Goal: Information Seeking & Learning: Learn about a topic

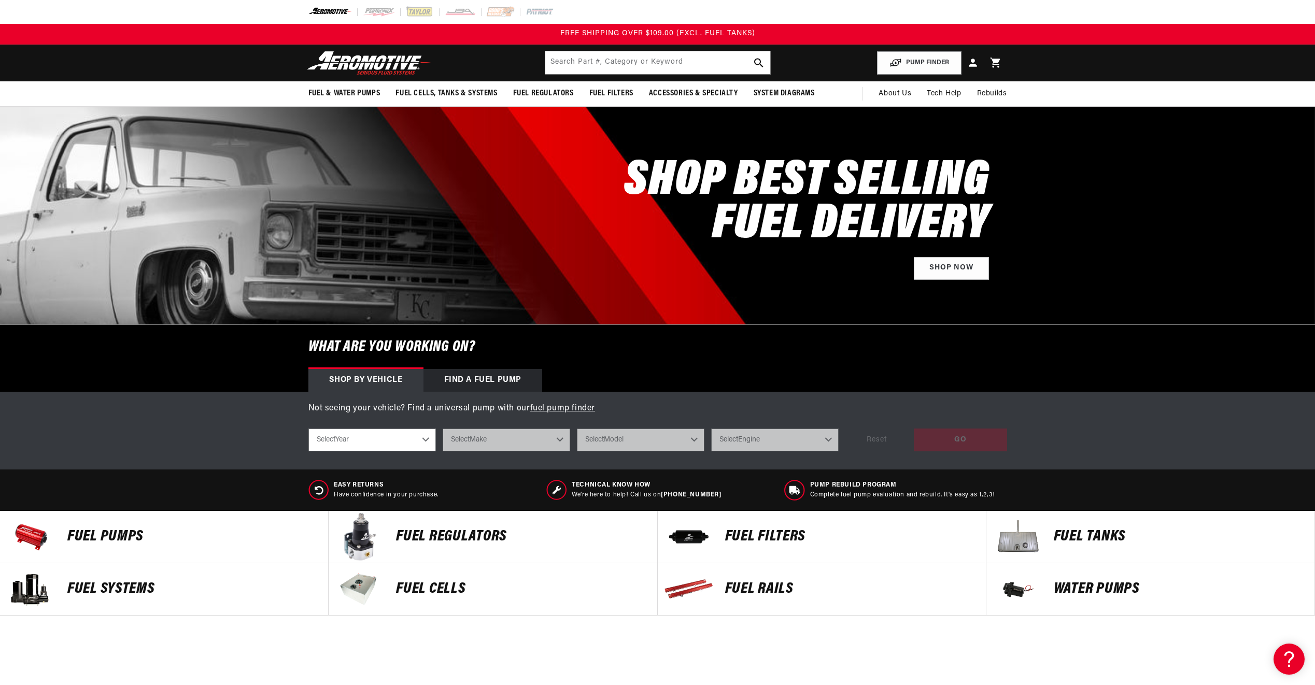
click at [94, 540] on p "Fuel Pumps" at bounding box center [192, 537] width 250 height 16
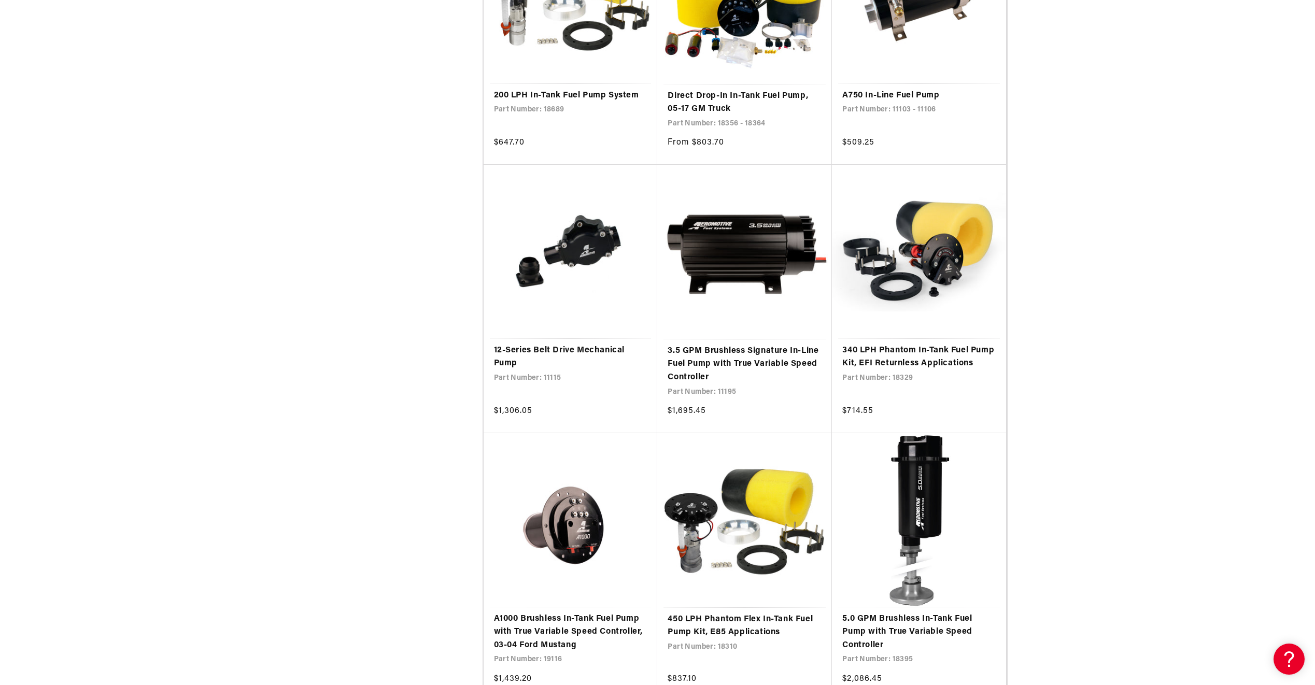
scroll to position [1659, 0]
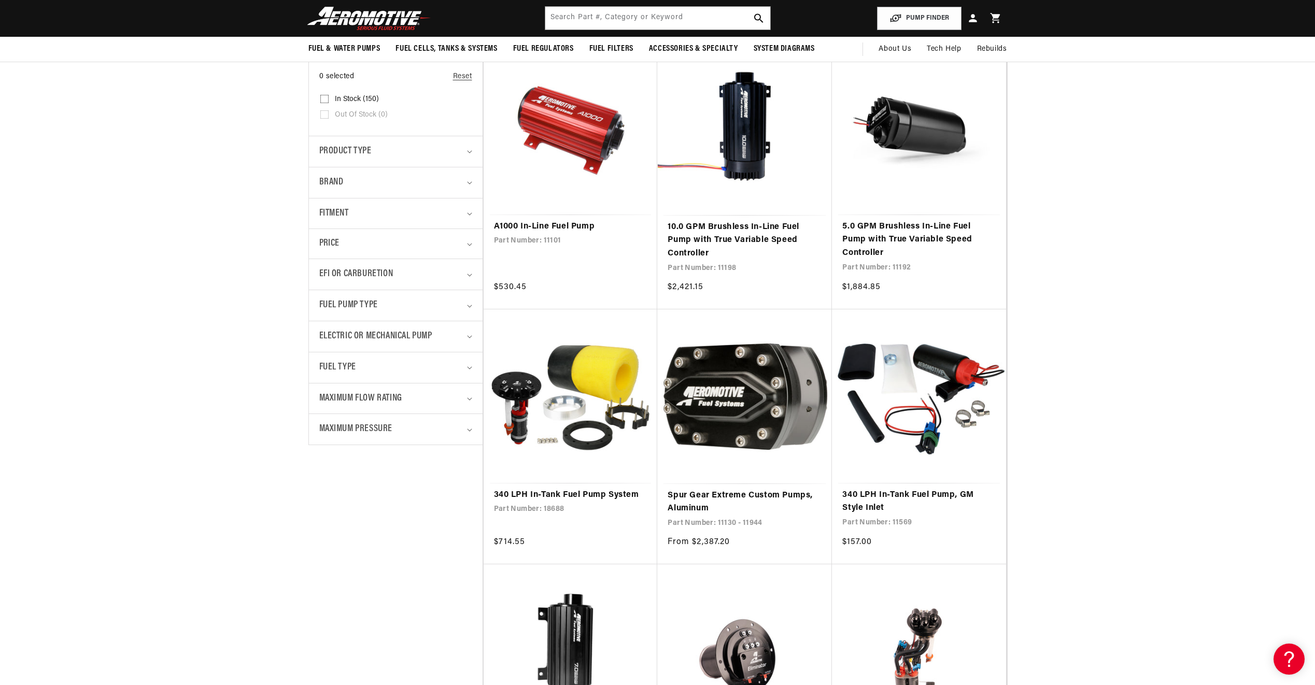
scroll to position [104, 0]
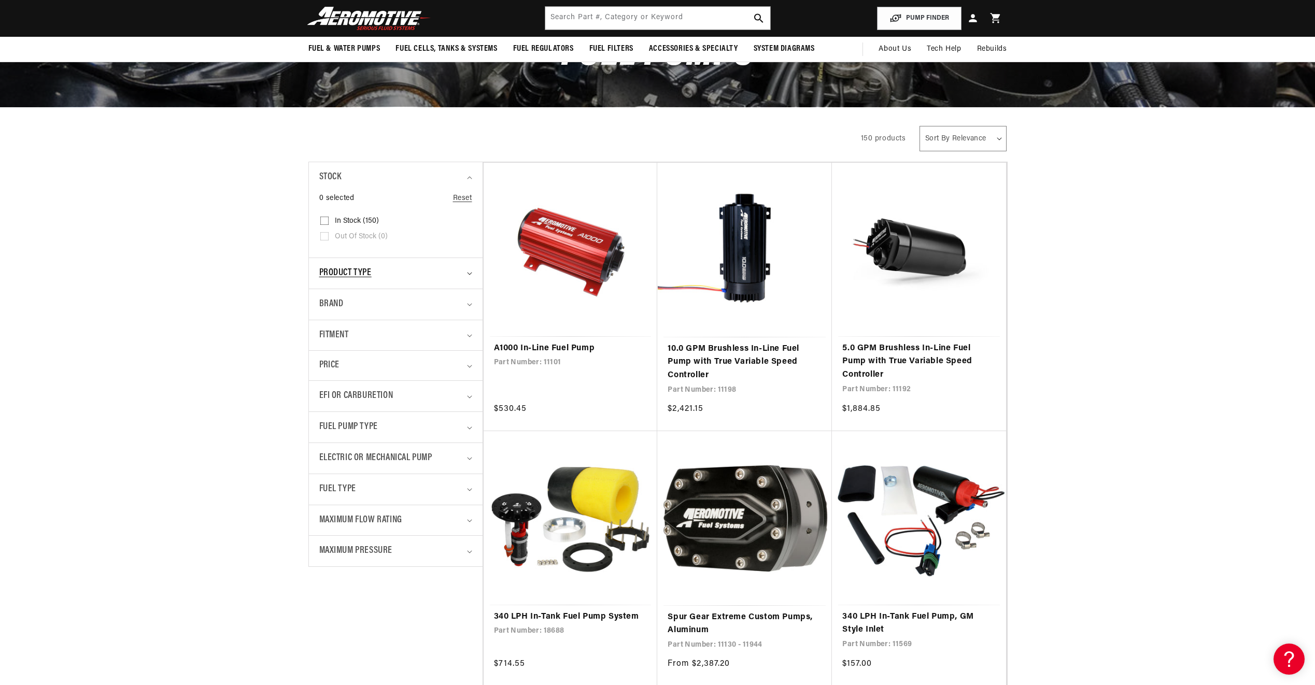
click at [455, 277] on div "Product type" at bounding box center [391, 273] width 144 height 15
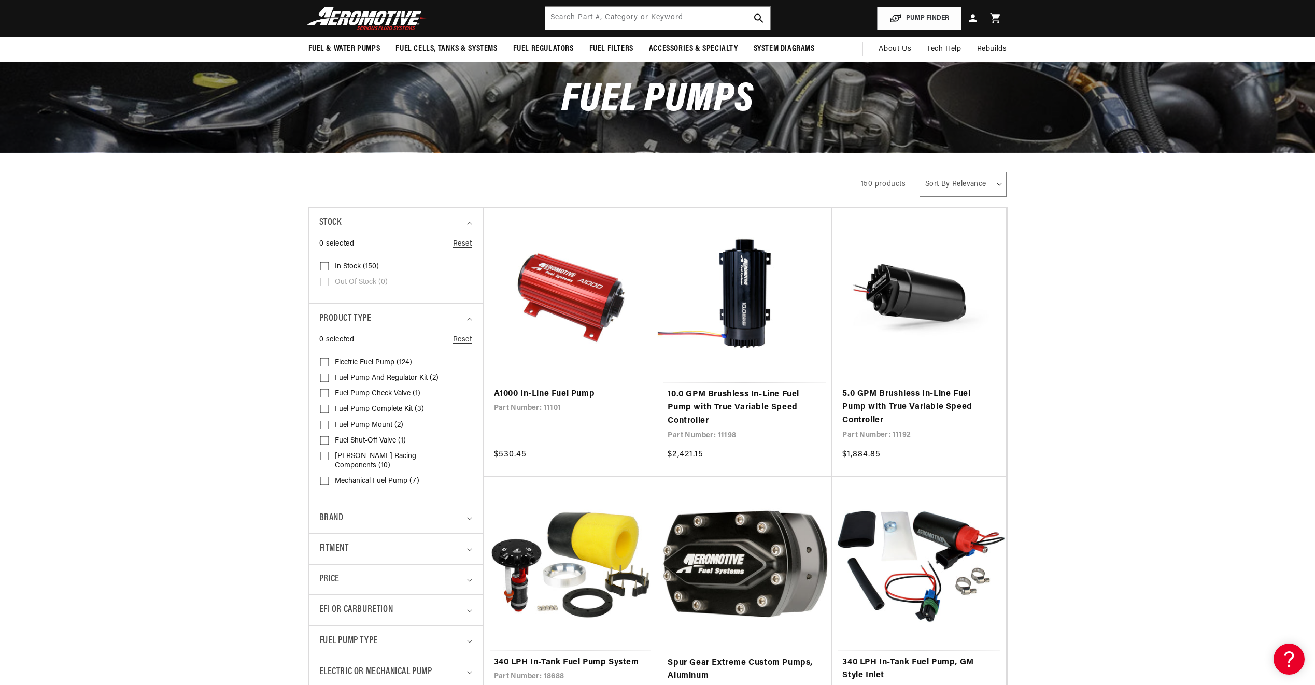
scroll to position [52, 0]
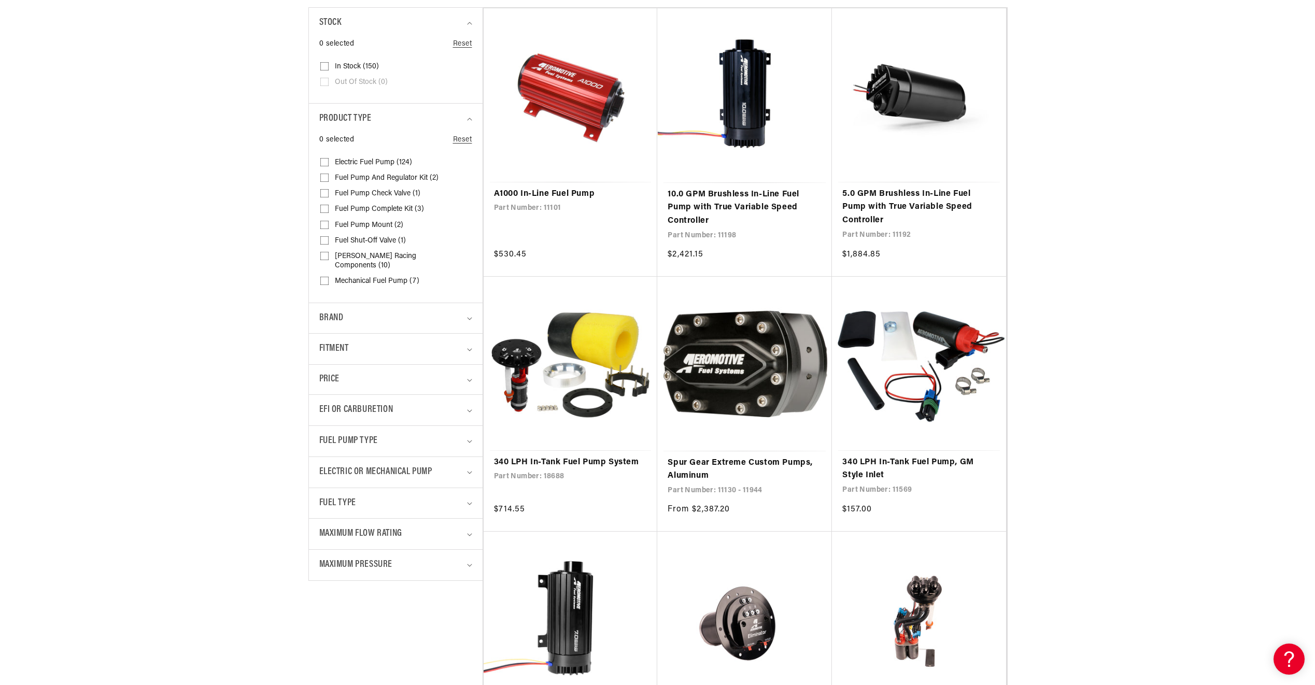
scroll to position [259, 0]
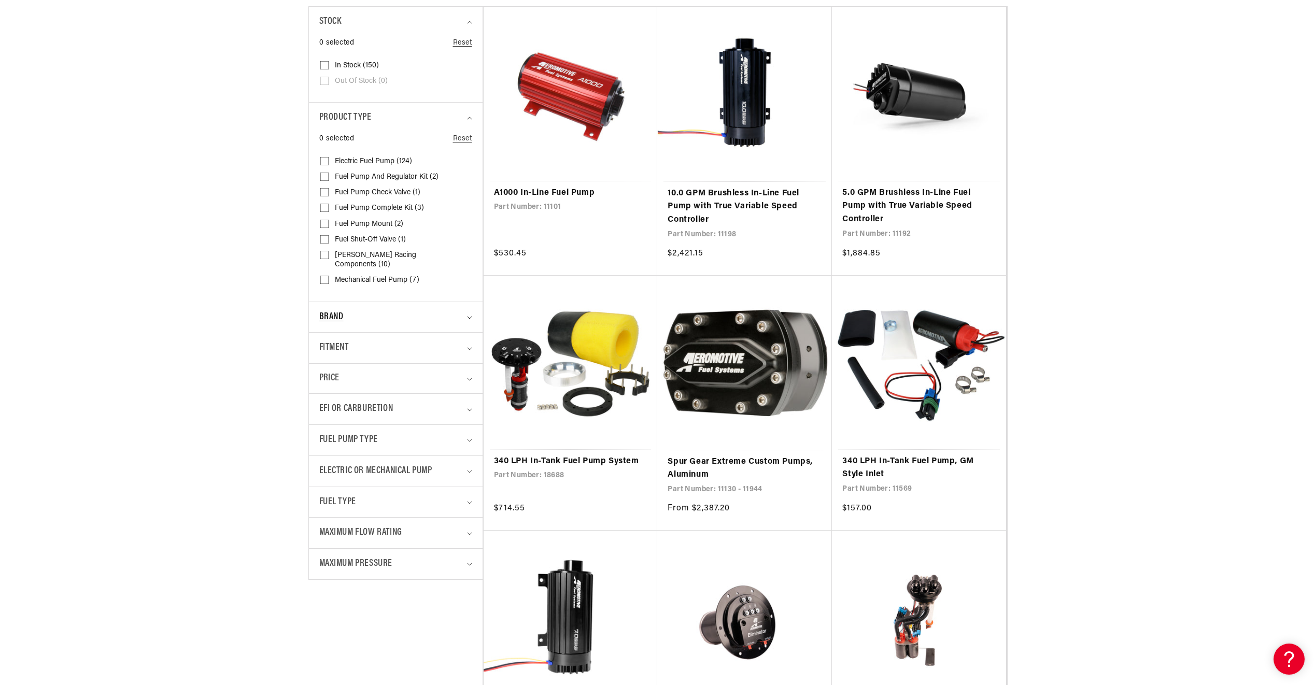
click at [410, 310] on div "Brand" at bounding box center [391, 317] width 144 height 15
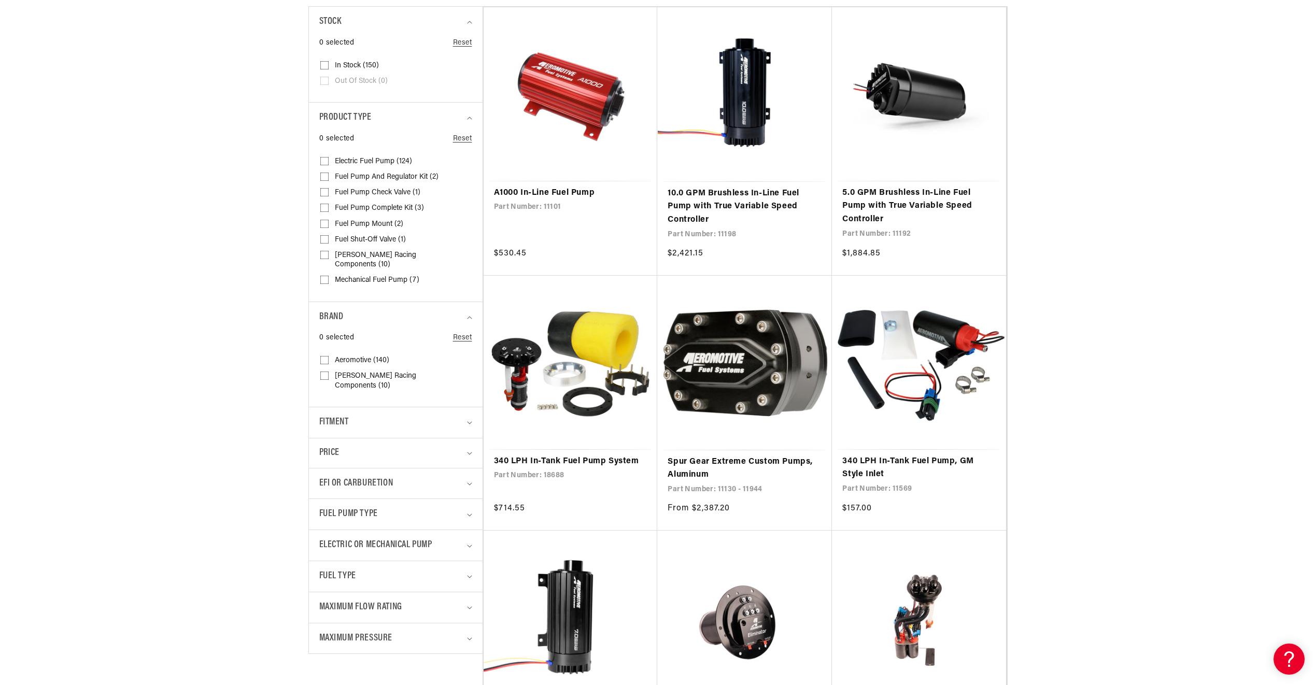
click at [330, 353] on label "Aeromotive (140) Aeromotive (140 products)" at bounding box center [392, 361] width 145 height 16
click at [329, 358] on input "Aeromotive (140) Aeromotive (140 products)" at bounding box center [324, 362] width 8 height 8
checkbox input "true"
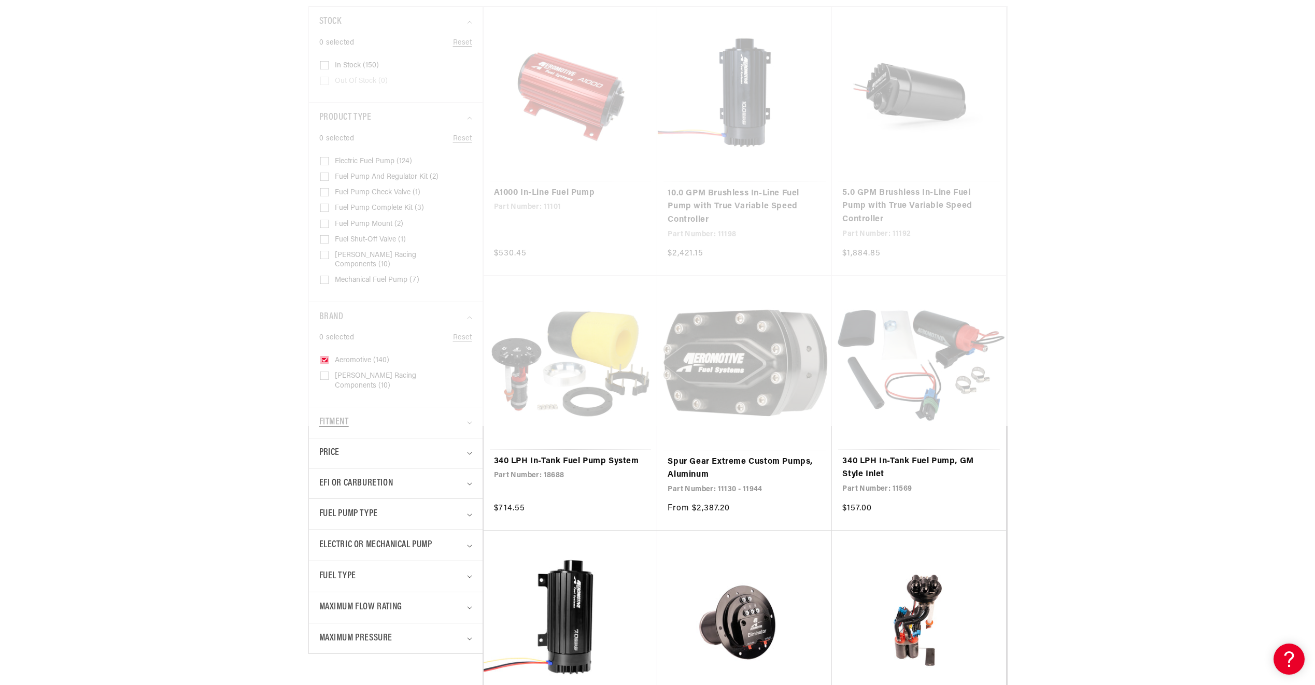
click at [406, 406] on div at bounding box center [657, 83] width 1315 height 685
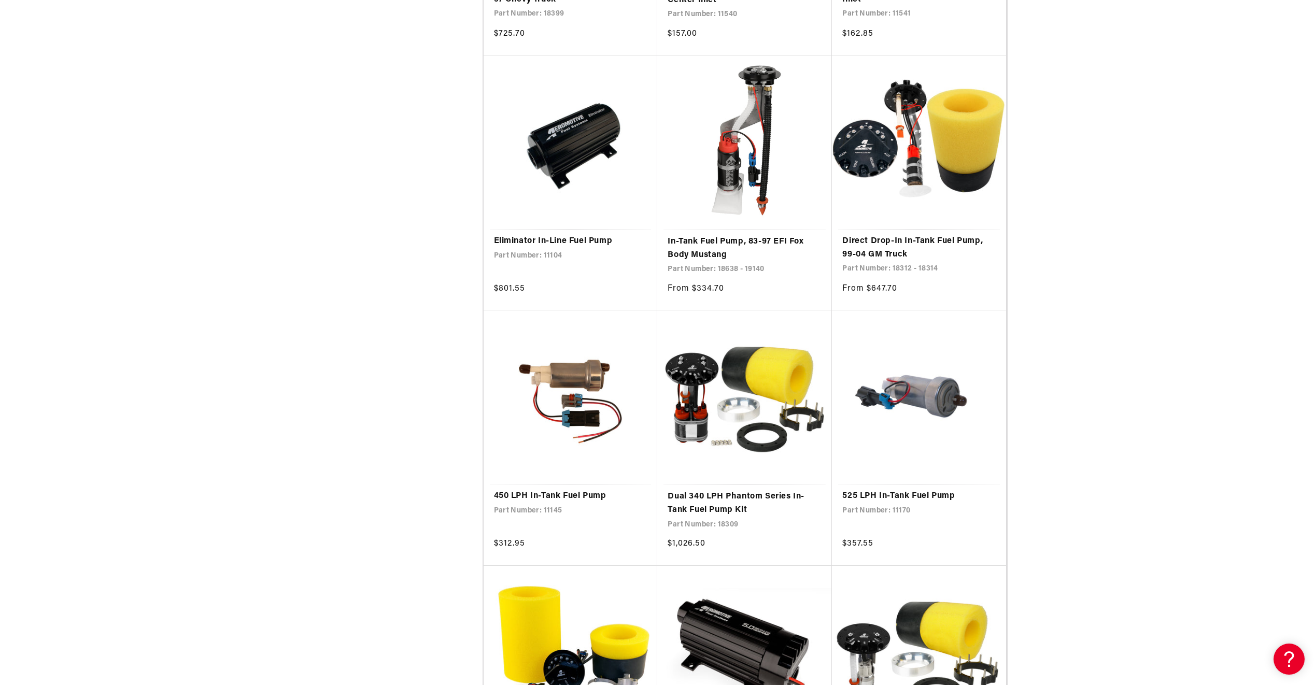
scroll to position [985, 0]
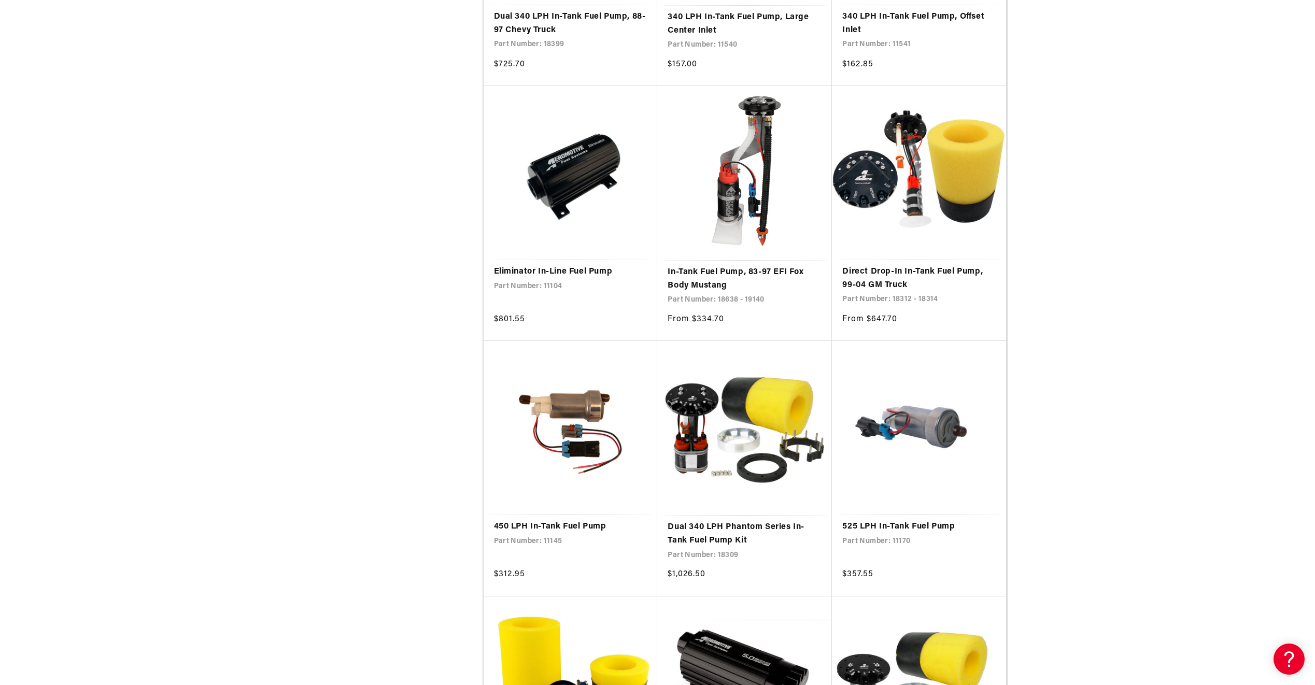
scroll to position [933, 0]
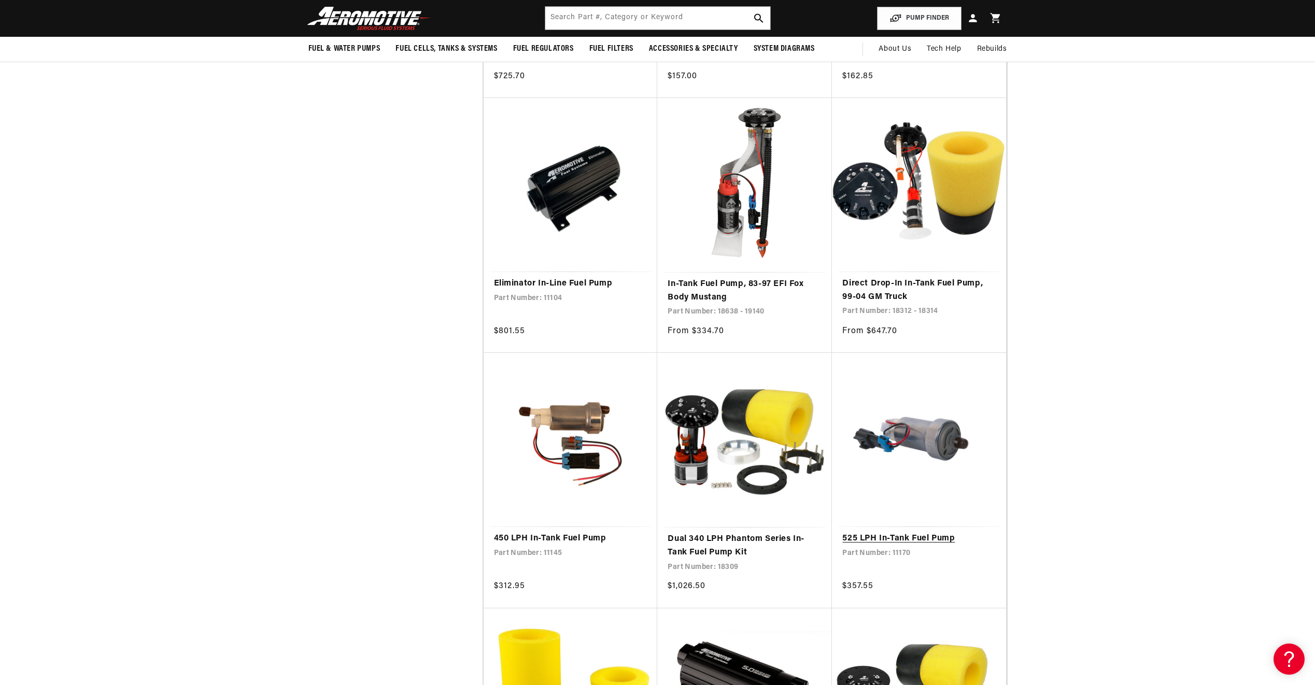
click at [943, 532] on link "525 LPH In-Tank Fuel Pump" at bounding box center [918, 538] width 153 height 13
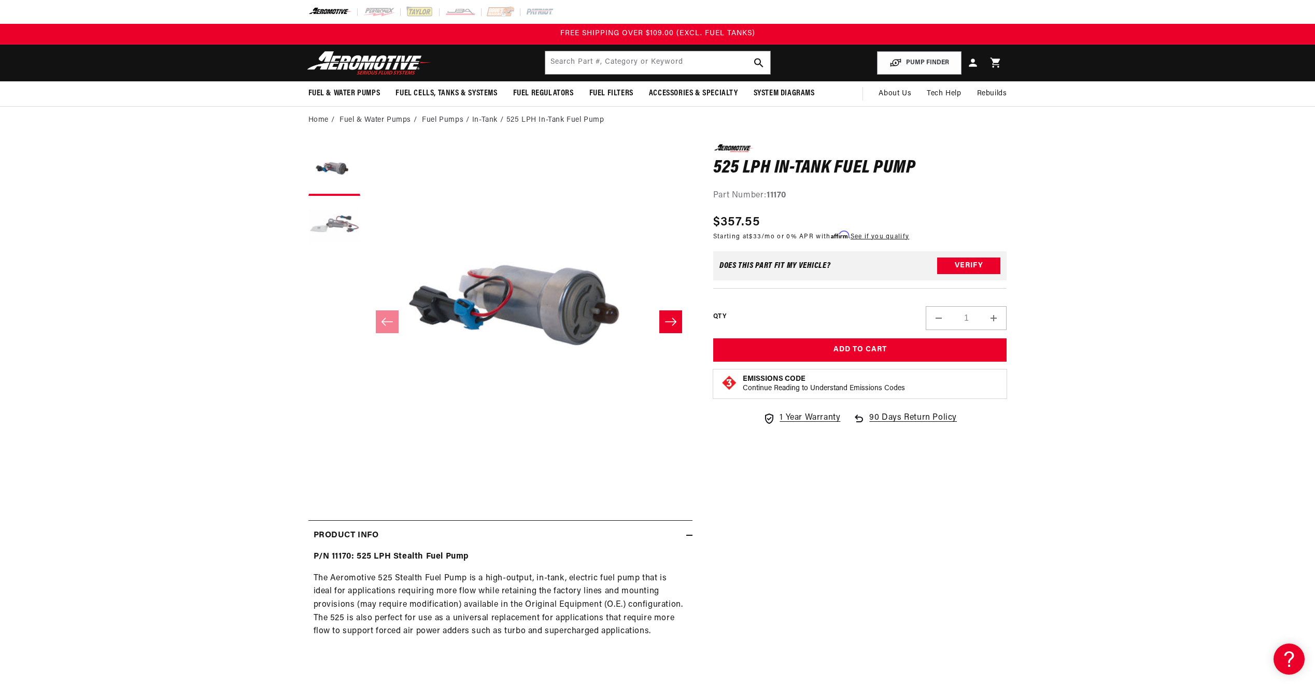
click at [670, 323] on icon "Slide right" at bounding box center [671, 322] width 12 height 10
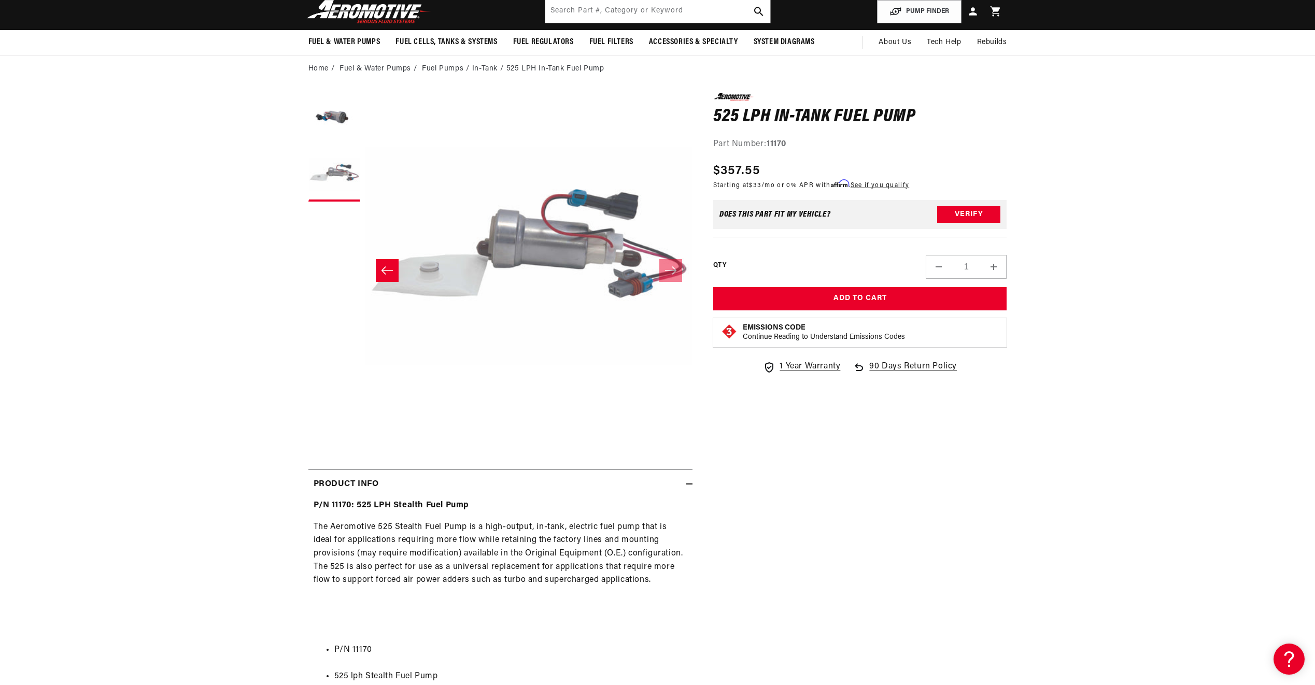
scroll to position [52, 0]
drag, startPoint x: 506, startPoint y: 67, endPoint x: 537, endPoint y: 67, distance: 31.1
click at [537, 67] on li "525 LPH In-Tank Fuel Pump" at bounding box center [555, 68] width 98 height 11
copy li "525 LPH"
click at [617, 8] on input "text" at bounding box center [657, 10] width 225 height 23
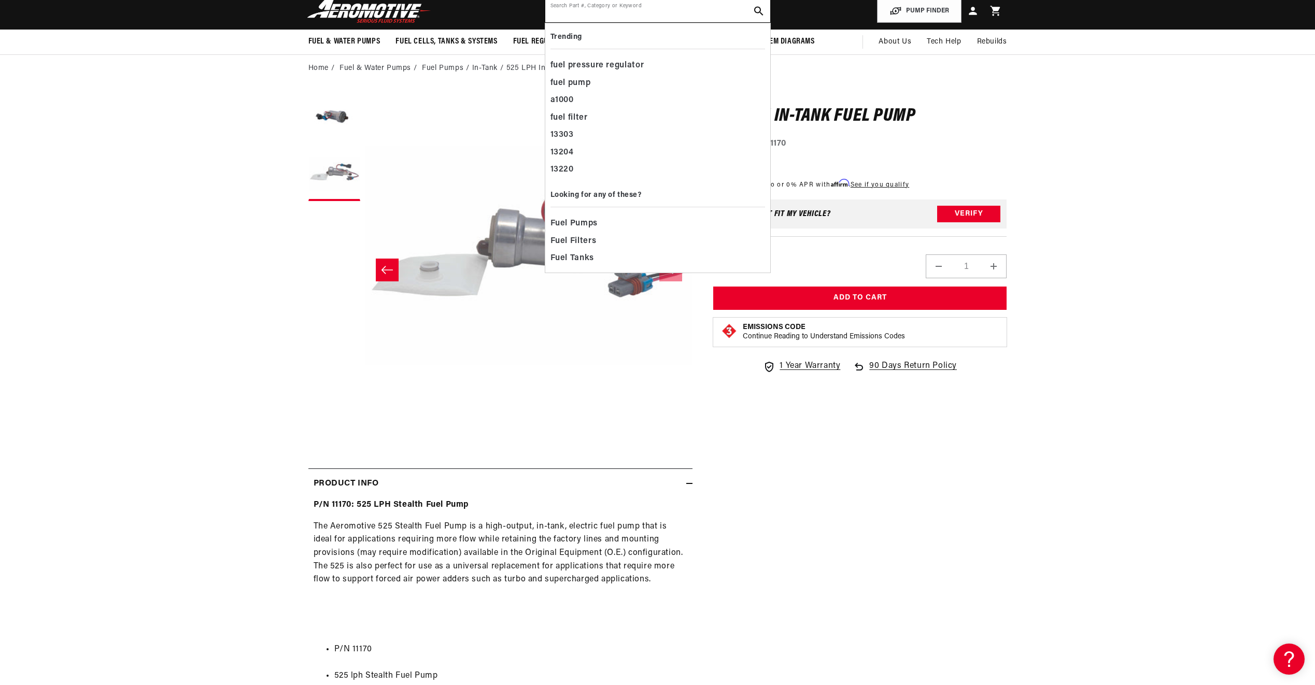
paste input "525 LPH"
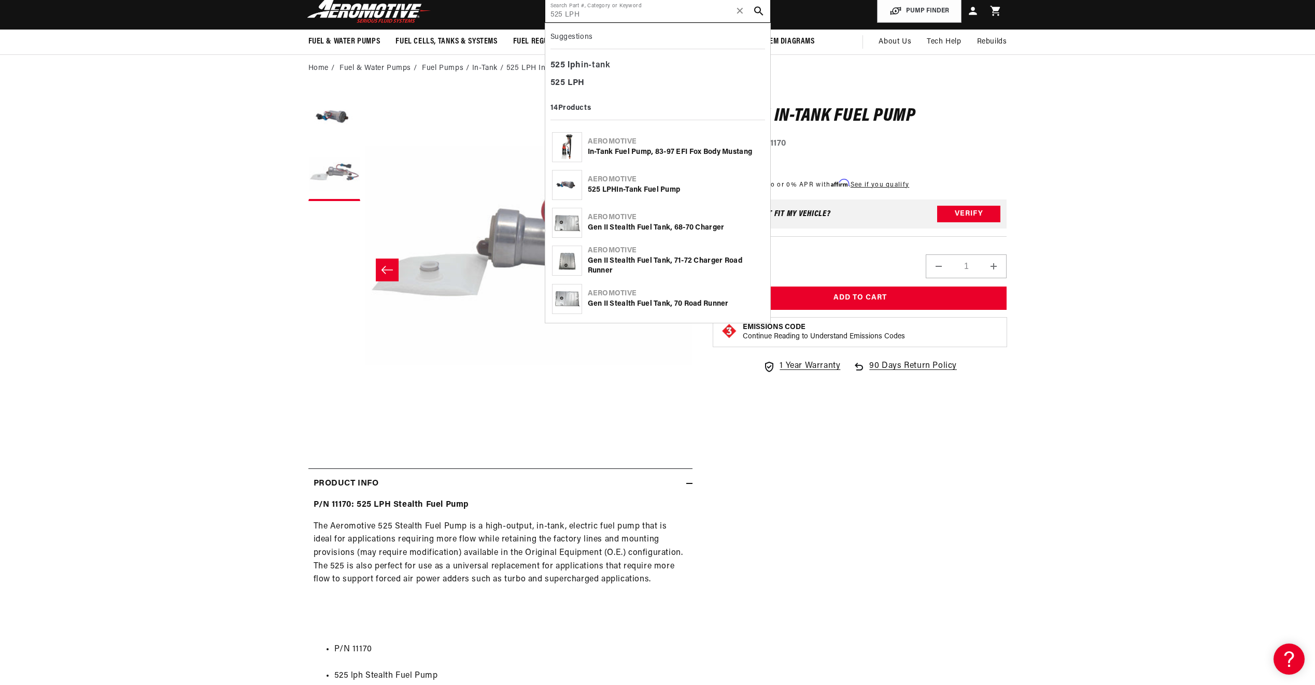
type input "525 LPH"
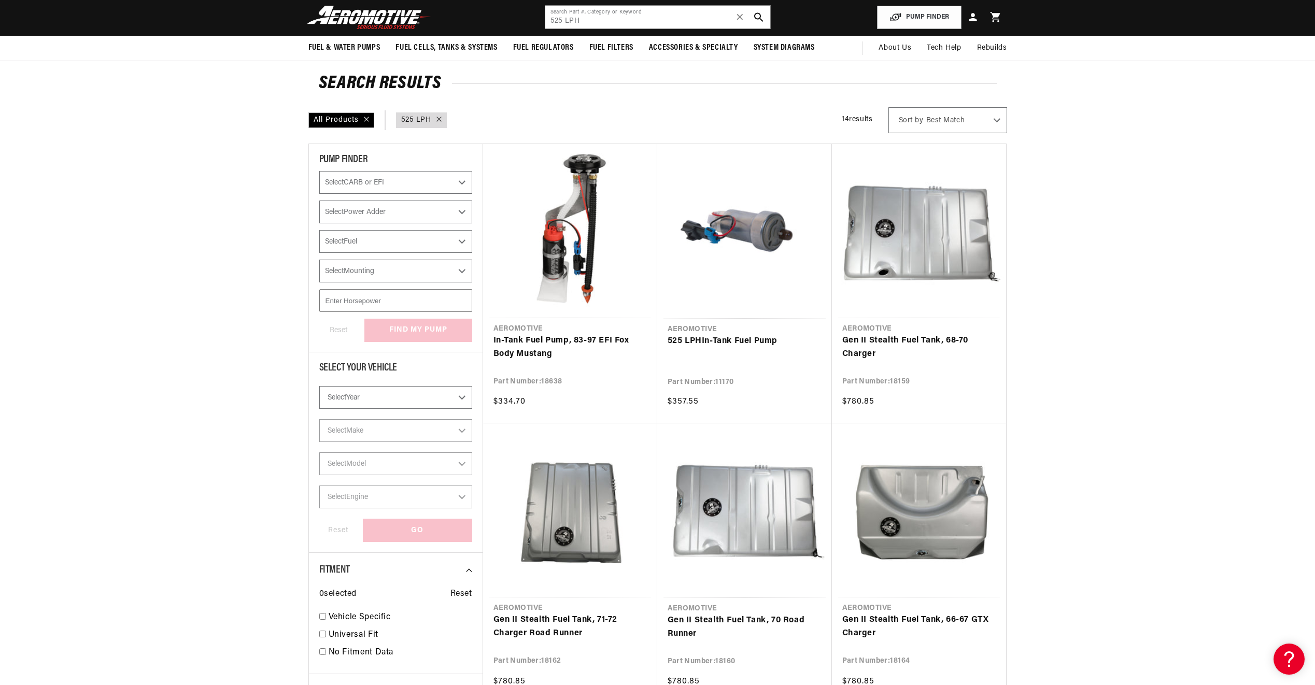
scroll to position [52, 0]
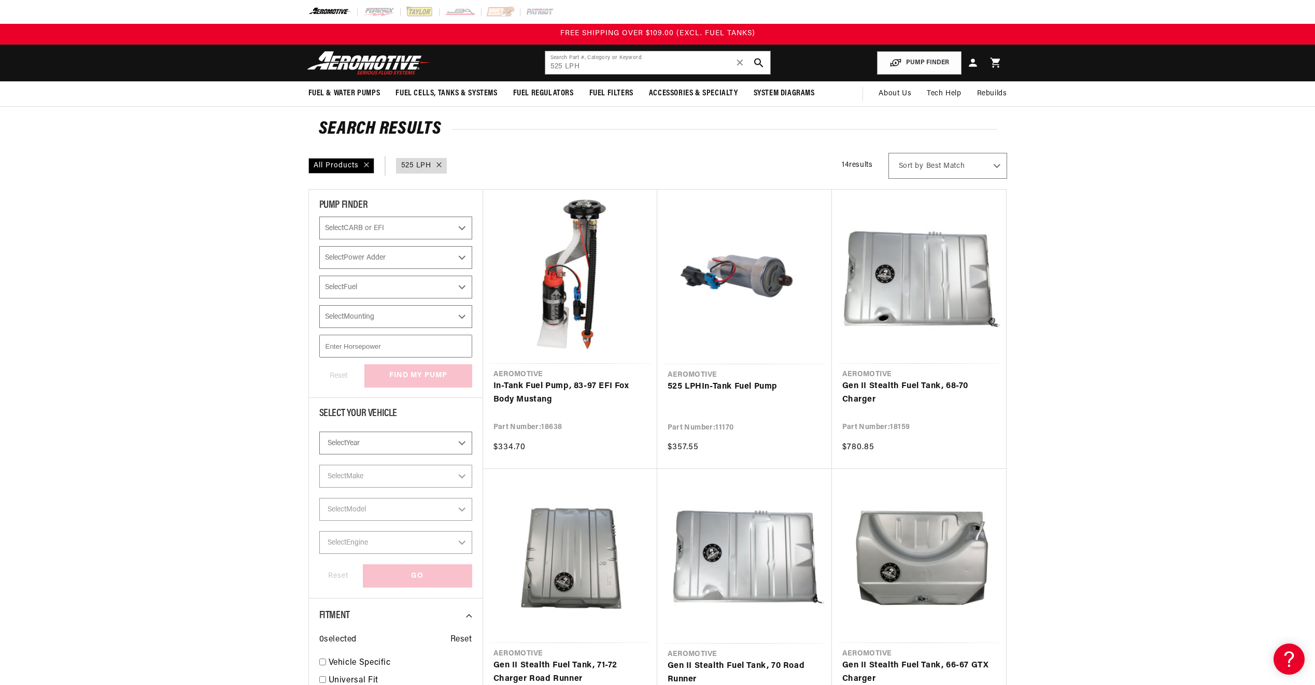
click at [437, 162] on icon at bounding box center [439, 164] width 5 height 5
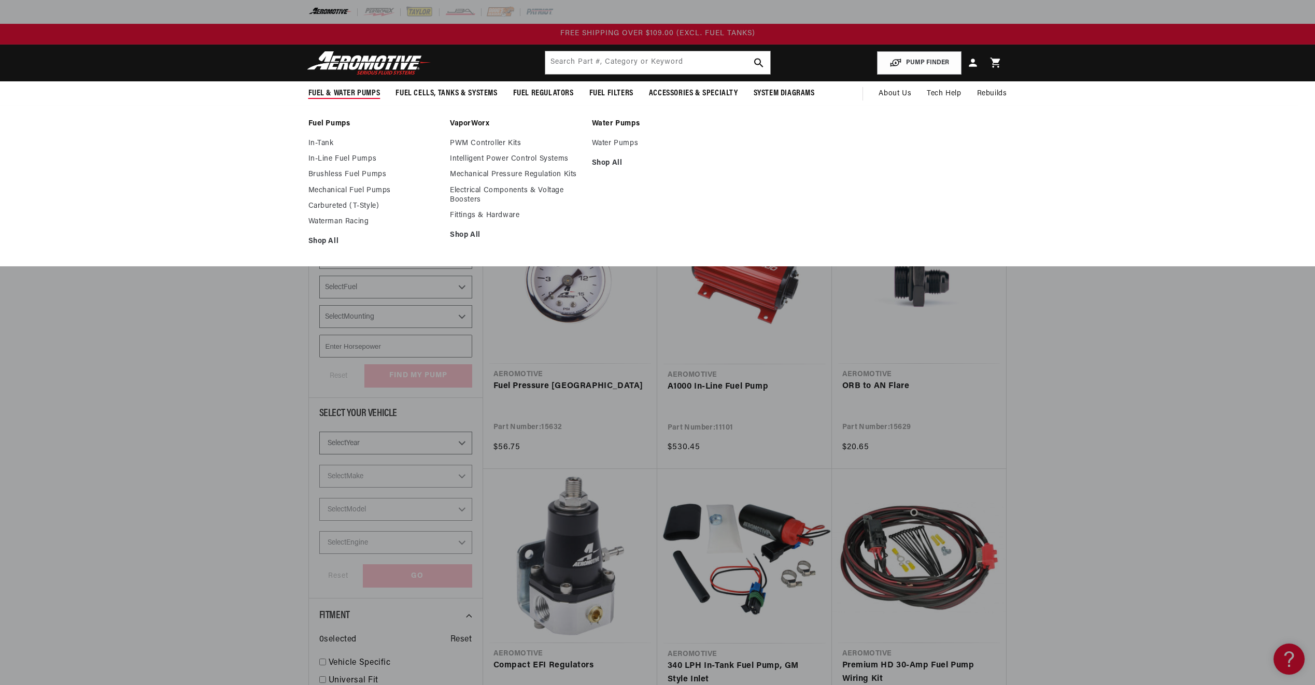
click at [363, 98] on span "Fuel & Water Pumps" at bounding box center [344, 93] width 72 height 11
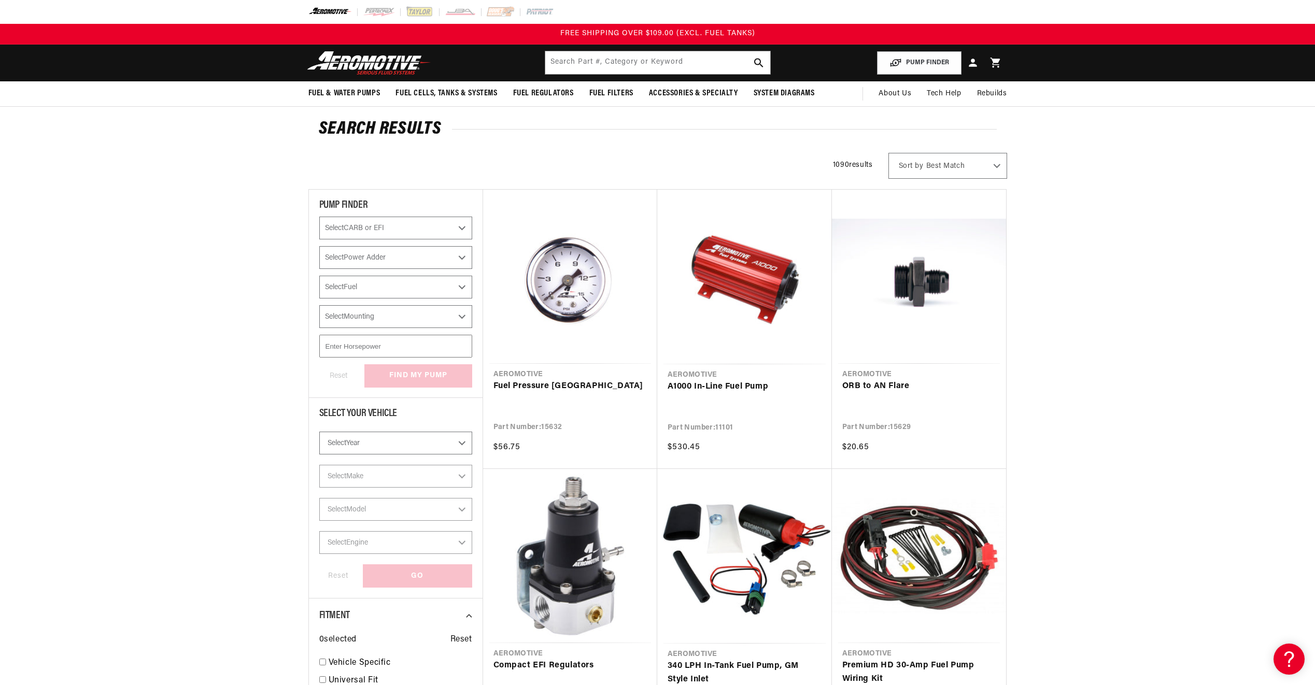
click at [335, 69] on img at bounding box center [369, 63] width 130 height 24
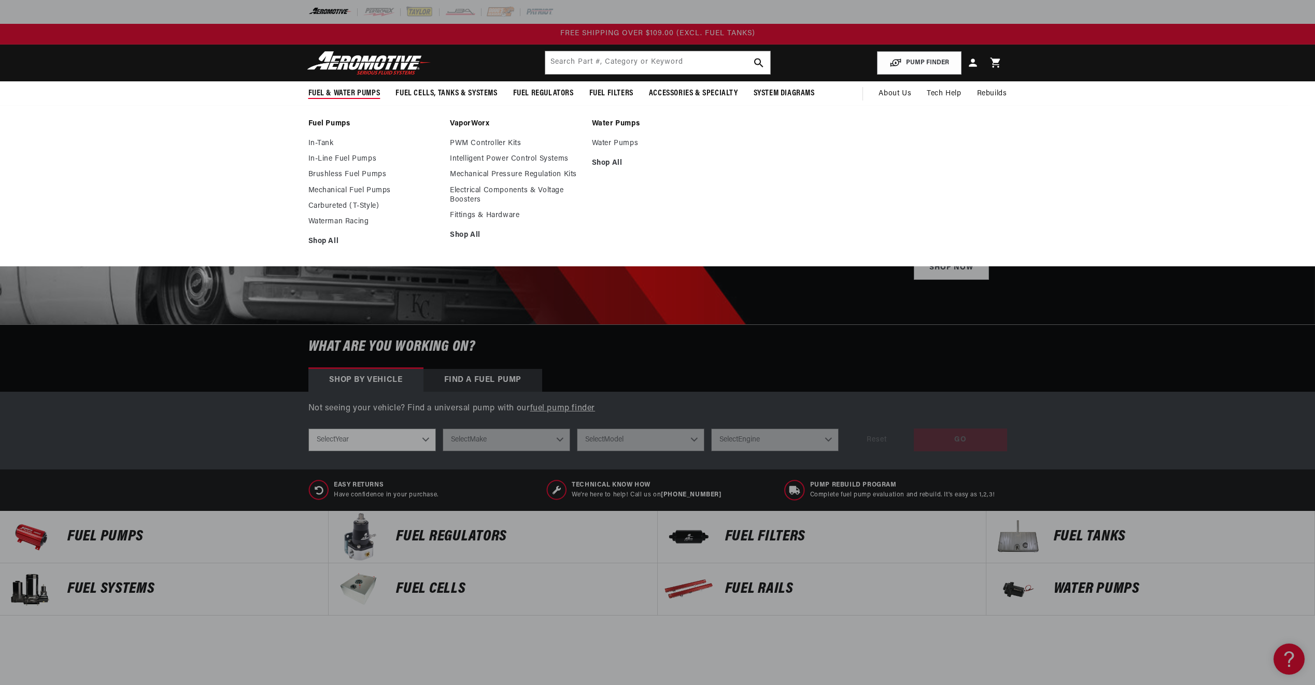
click at [340, 90] on span "Fuel & Water Pumps" at bounding box center [344, 93] width 72 height 11
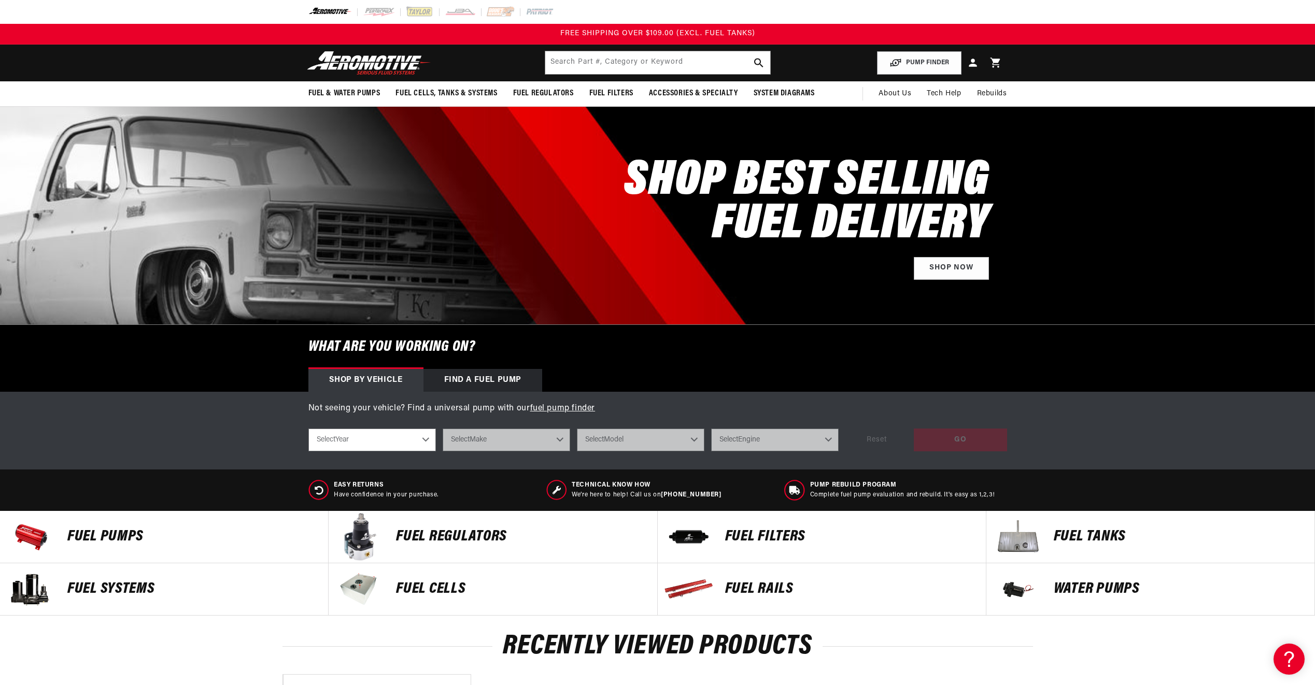
click at [109, 530] on p "Fuel Pumps" at bounding box center [192, 537] width 250 height 16
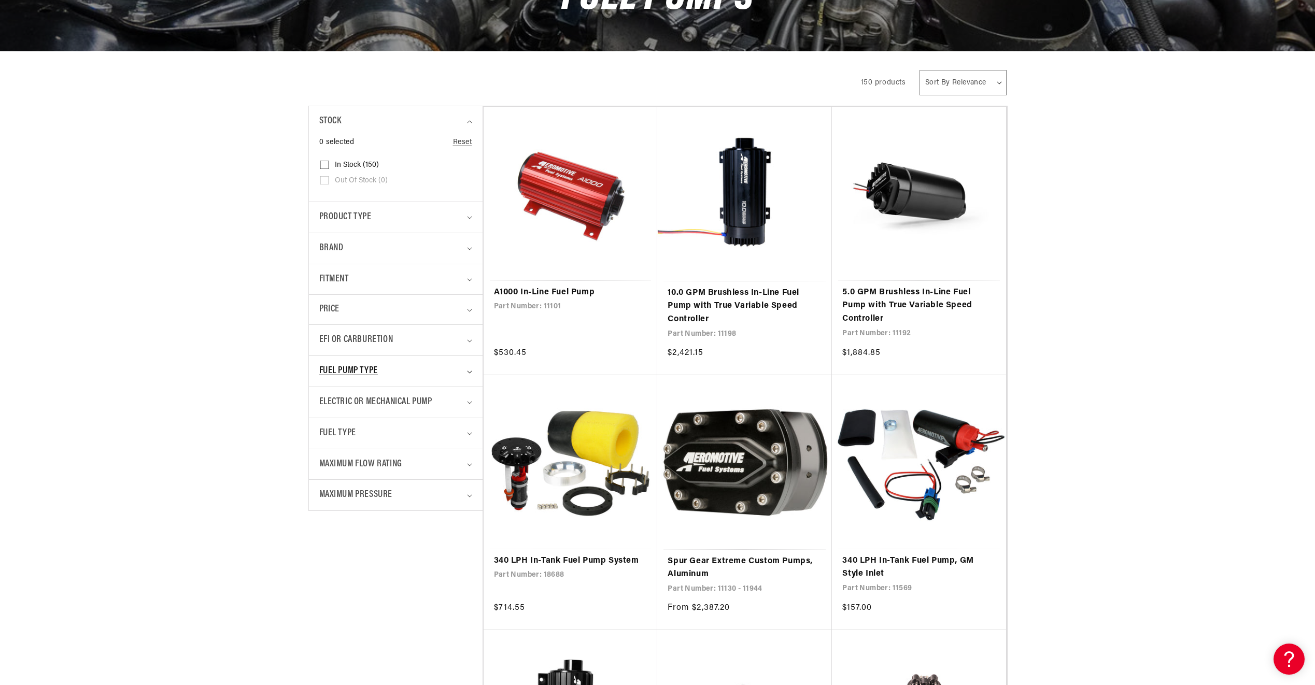
scroll to position [156, 0]
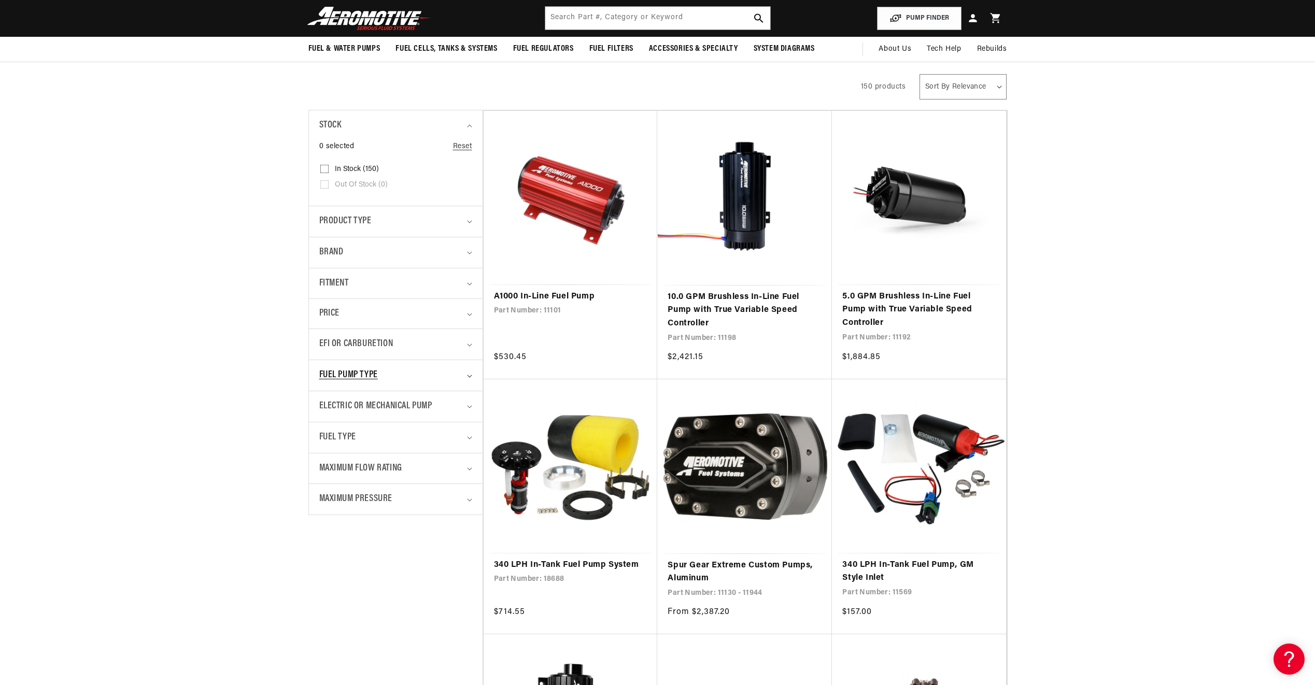
click at [454, 382] on div "Fuel Pump Type" at bounding box center [391, 375] width 144 height 15
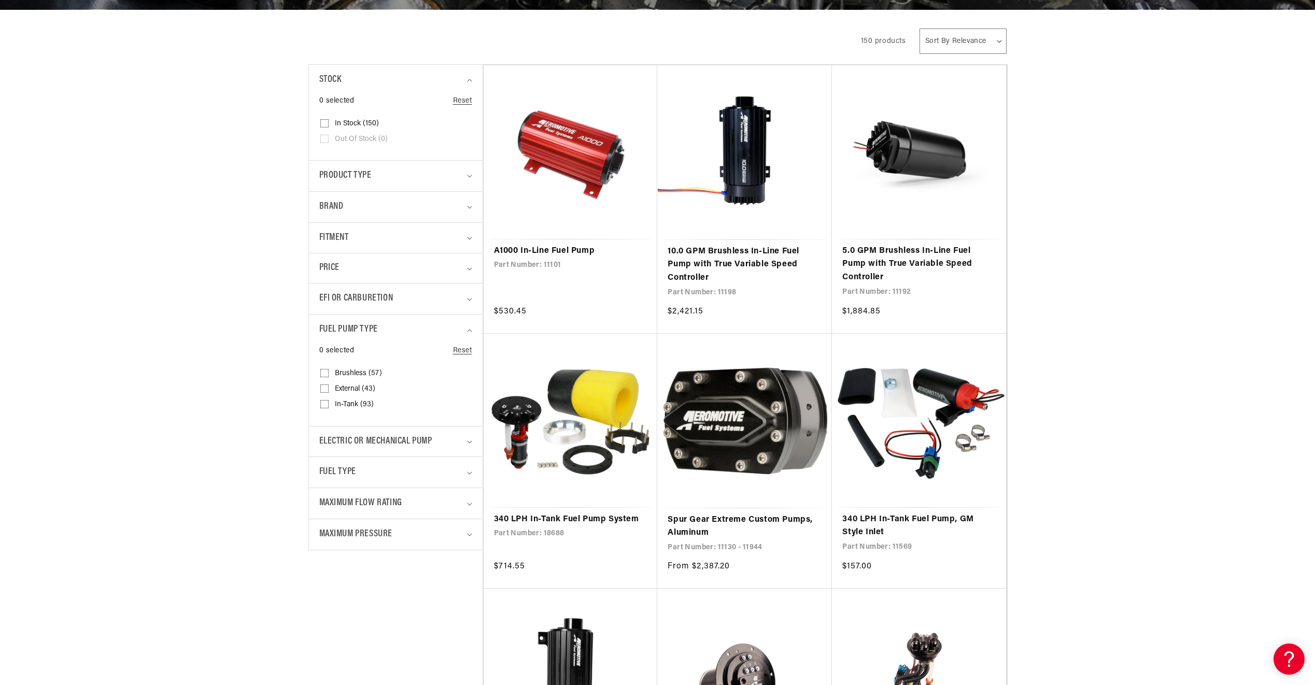
scroll to position [207, 0]
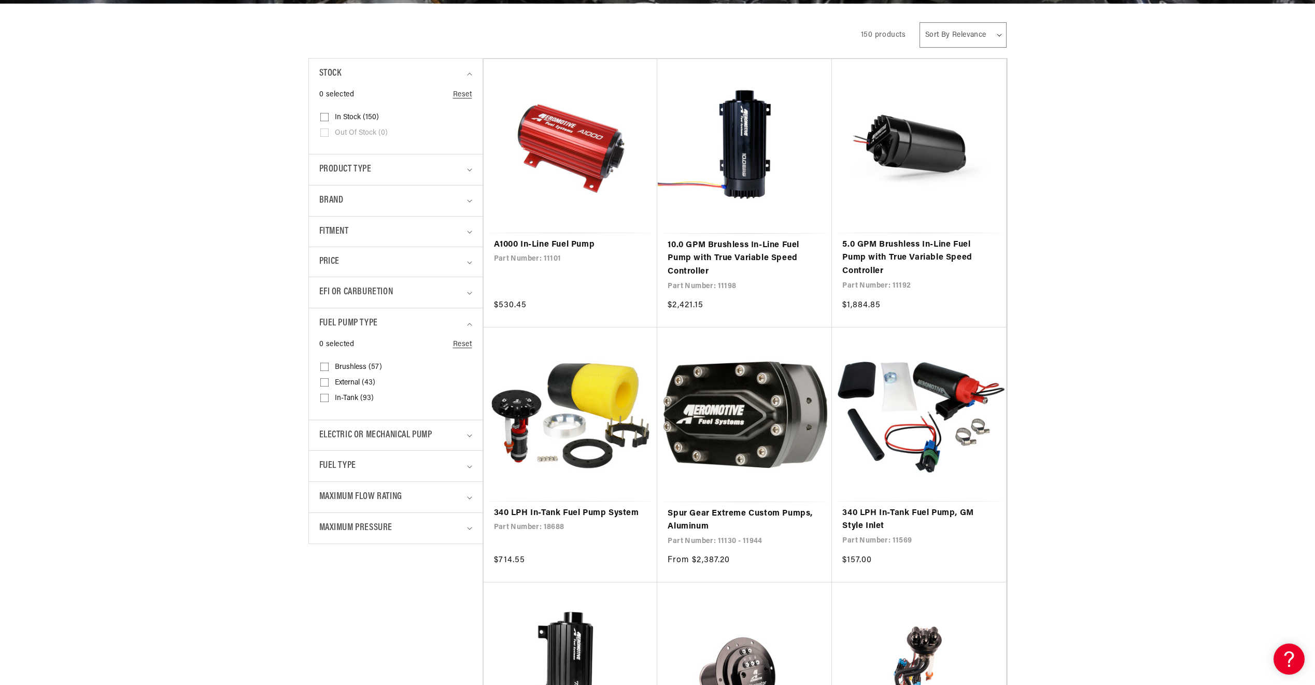
click at [323, 404] on input "In-Tank (93) In-Tank (93 products)" at bounding box center [324, 400] width 8 height 8
checkbox input "true"
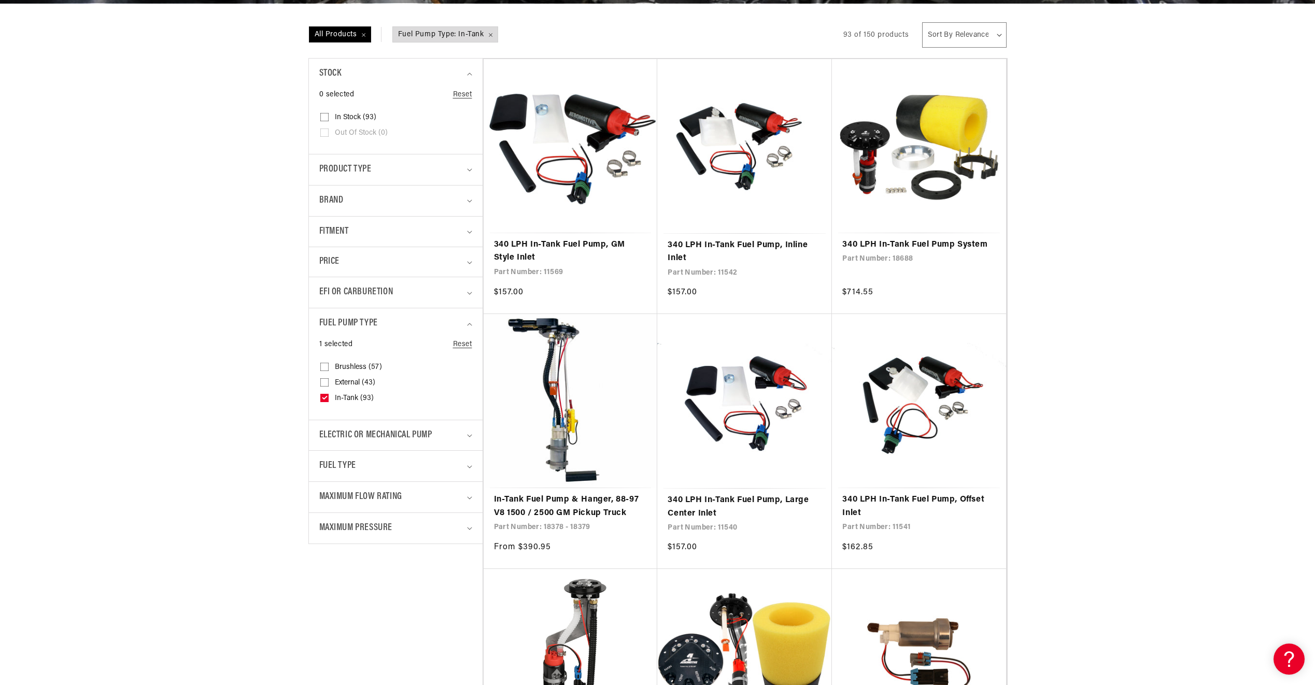
click at [327, 368] on input "Brushless (57) Brushless (57 products)" at bounding box center [324, 369] width 8 height 8
checkbox input "true"
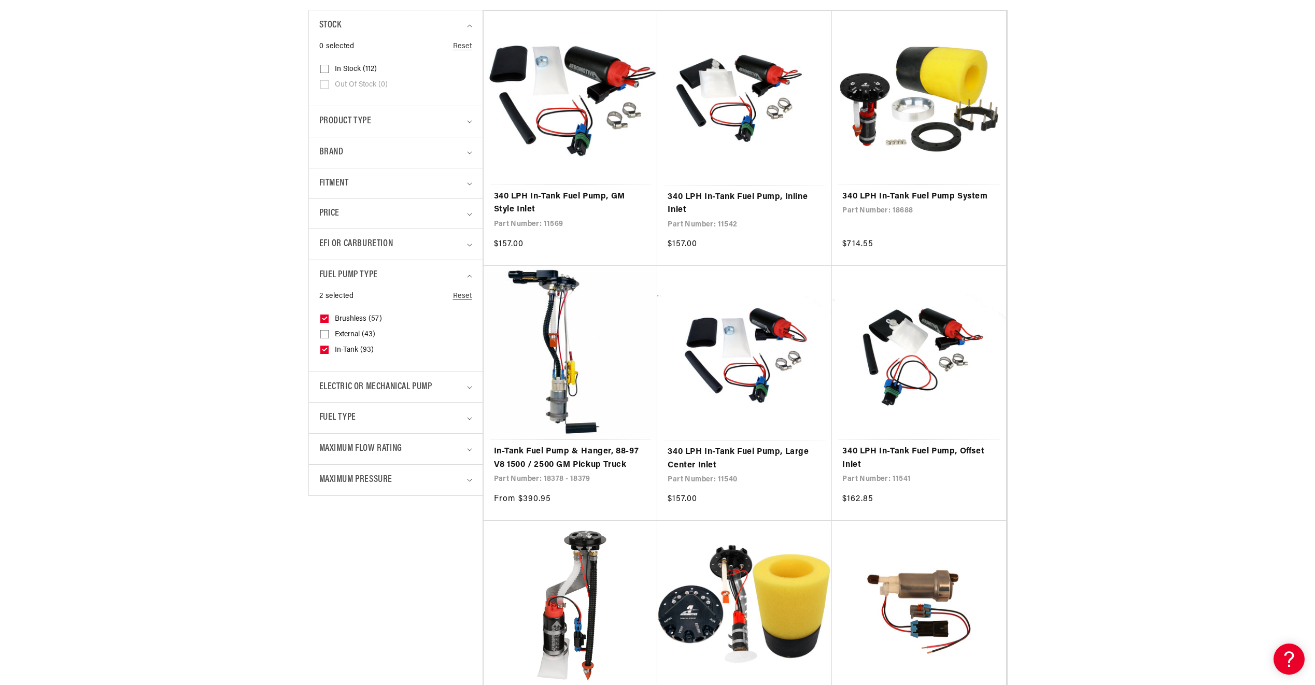
scroll to position [259, 0]
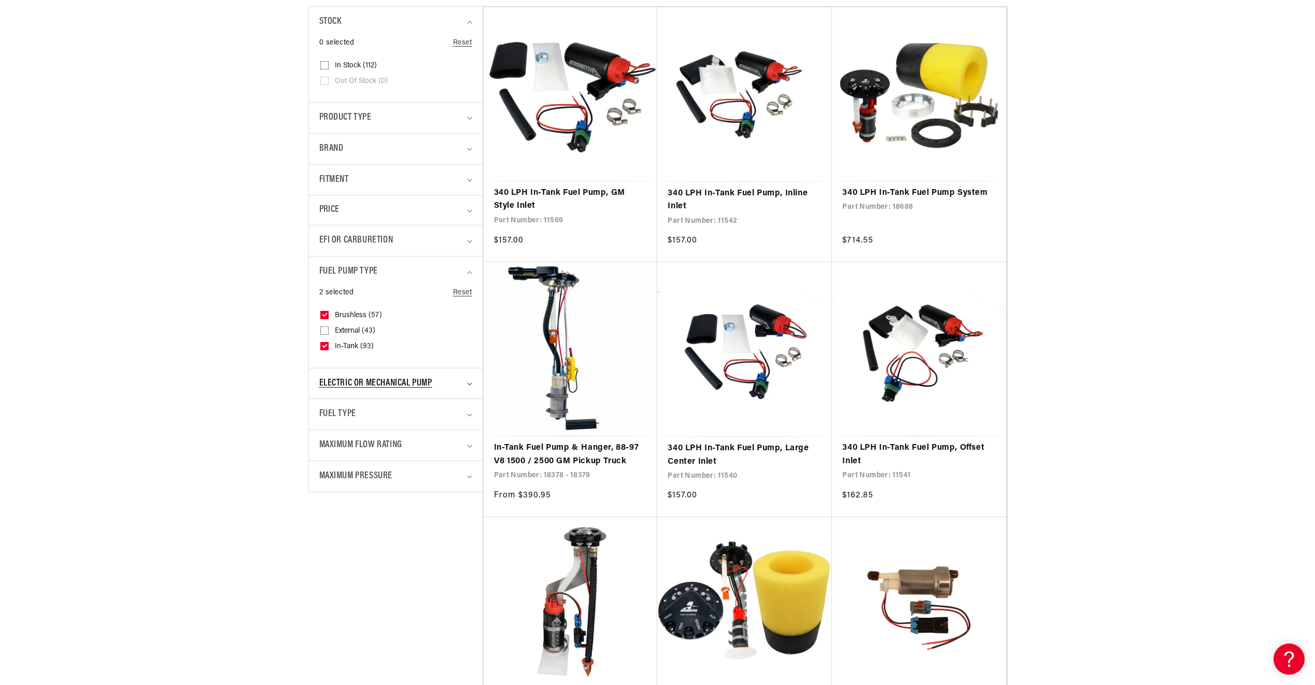
click at [432, 387] on span "Electric or Mechanical Pump" at bounding box center [375, 383] width 113 height 15
click at [332, 425] on label "Electric (112) Electric (112 products)" at bounding box center [392, 427] width 145 height 16
click at [329, 425] on input "Electric (112) Electric (112 products)" at bounding box center [324, 429] width 8 height 8
checkbox input "true"
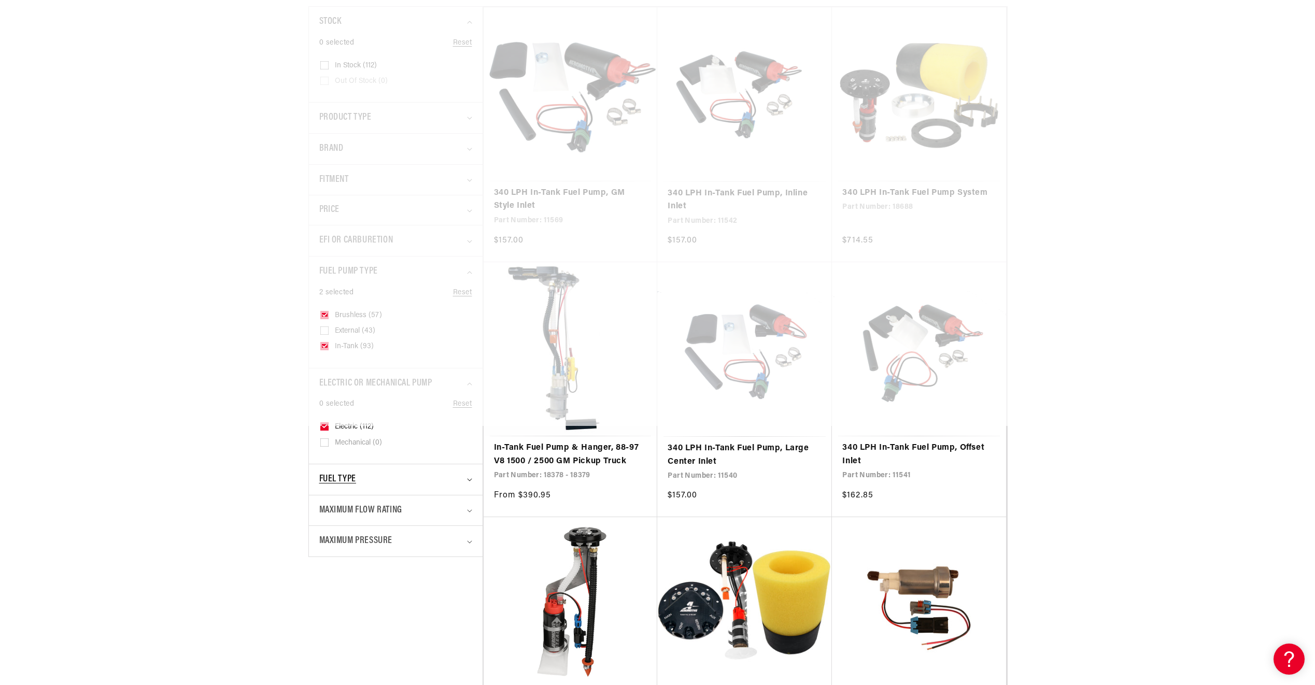
click at [388, 480] on div "Fuel Type" at bounding box center [391, 479] width 144 height 15
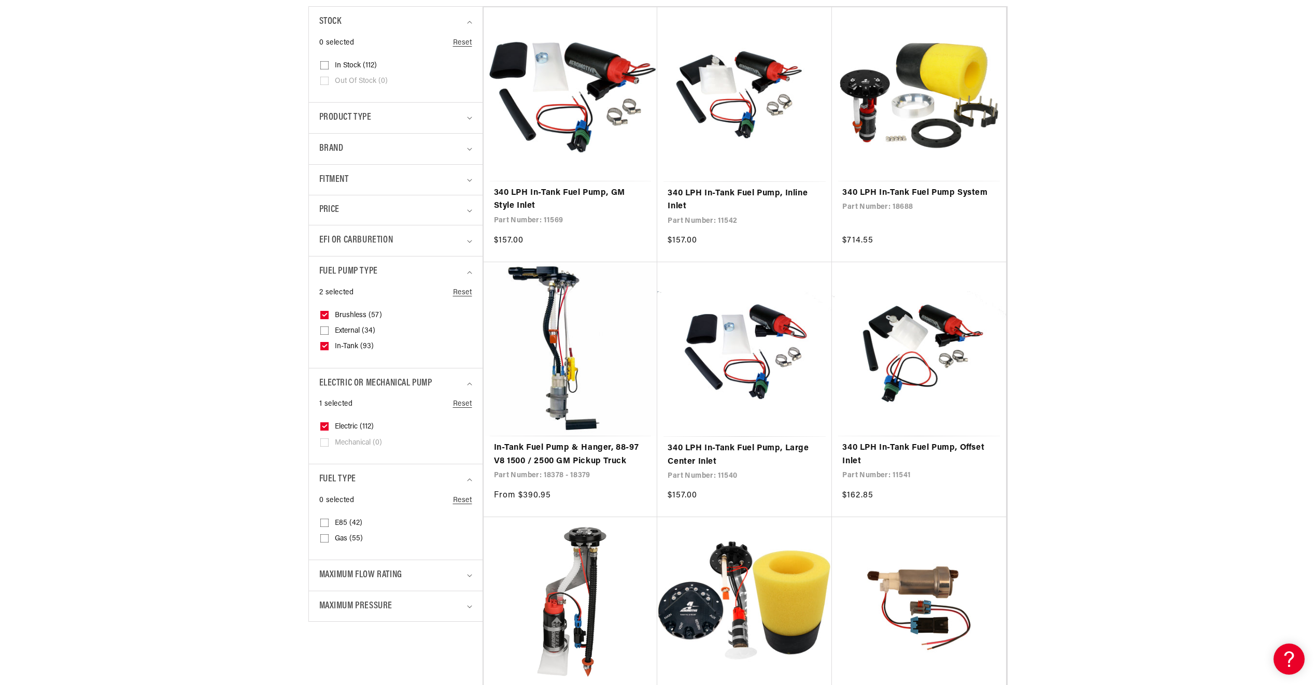
click at [368, 568] on span "Maximum Flow Rating" at bounding box center [360, 575] width 83 height 15
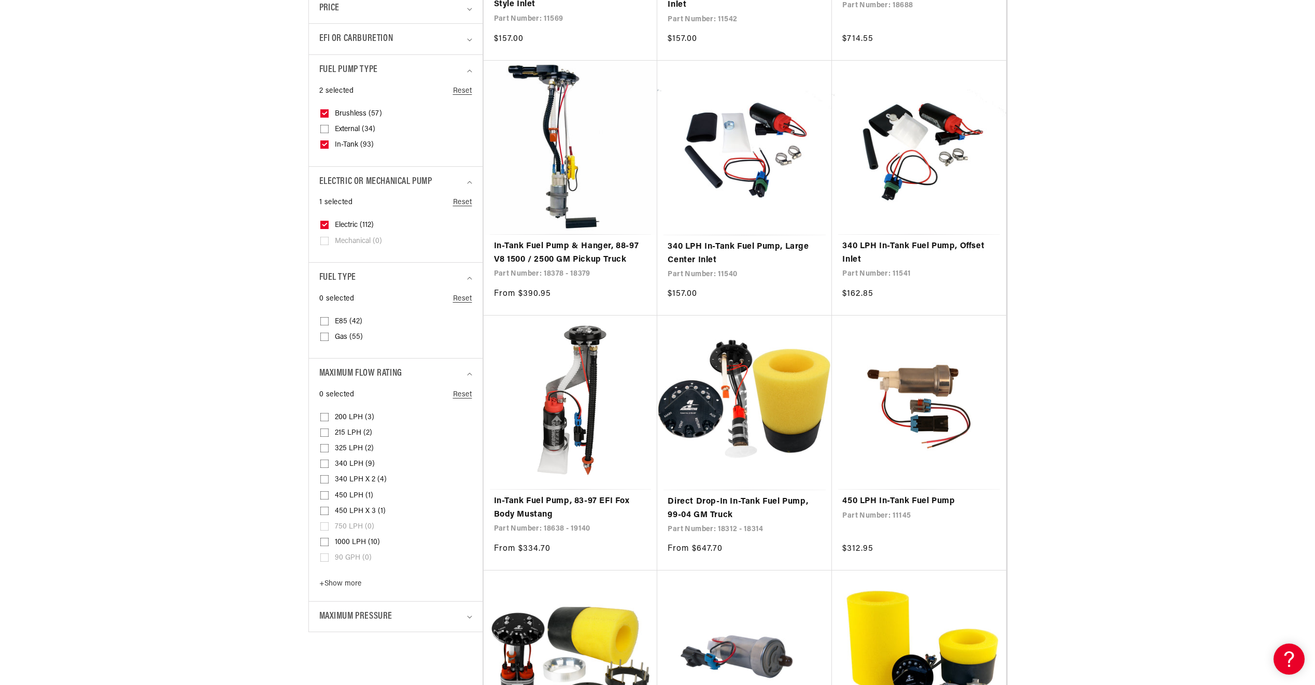
scroll to position [467, 0]
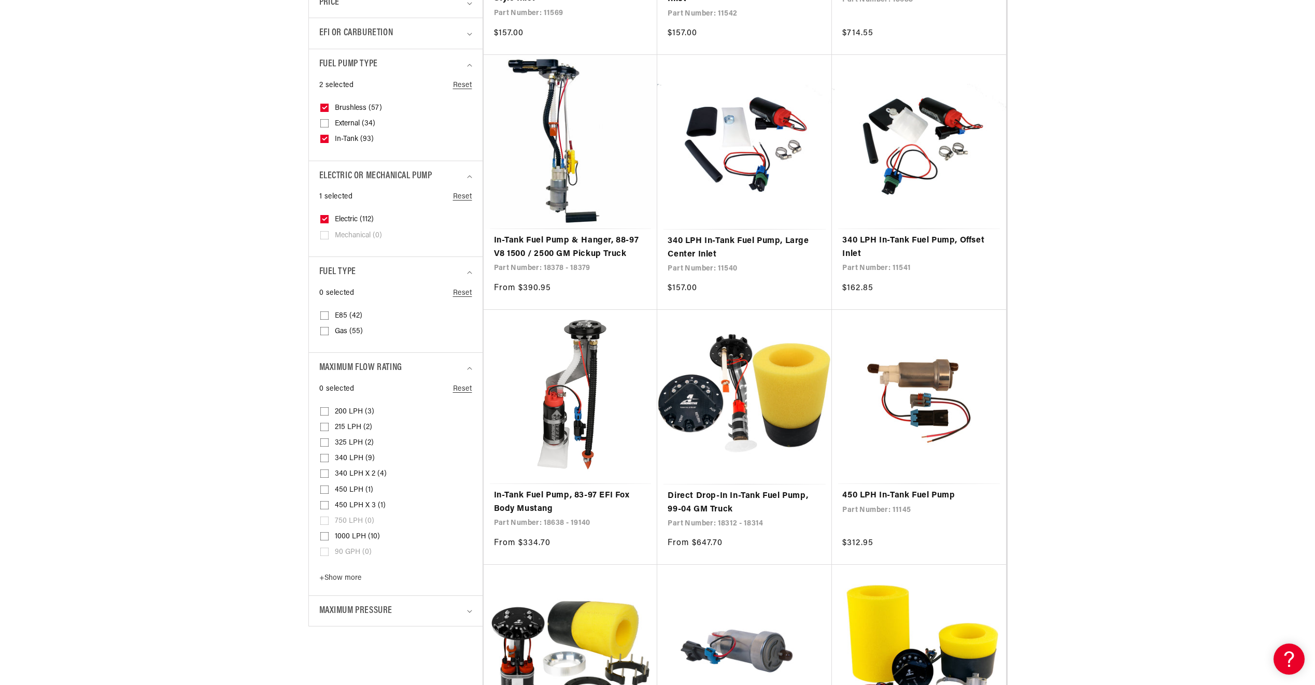
click at [468, 372] on summary "Maximum Flow Rating" at bounding box center [395, 368] width 153 height 31
click at [351, 400] on span "Maximum Pressure" at bounding box center [356, 399] width 74 height 15
click at [347, 520] on span "90 PSI (19)" at bounding box center [352, 520] width 35 height 9
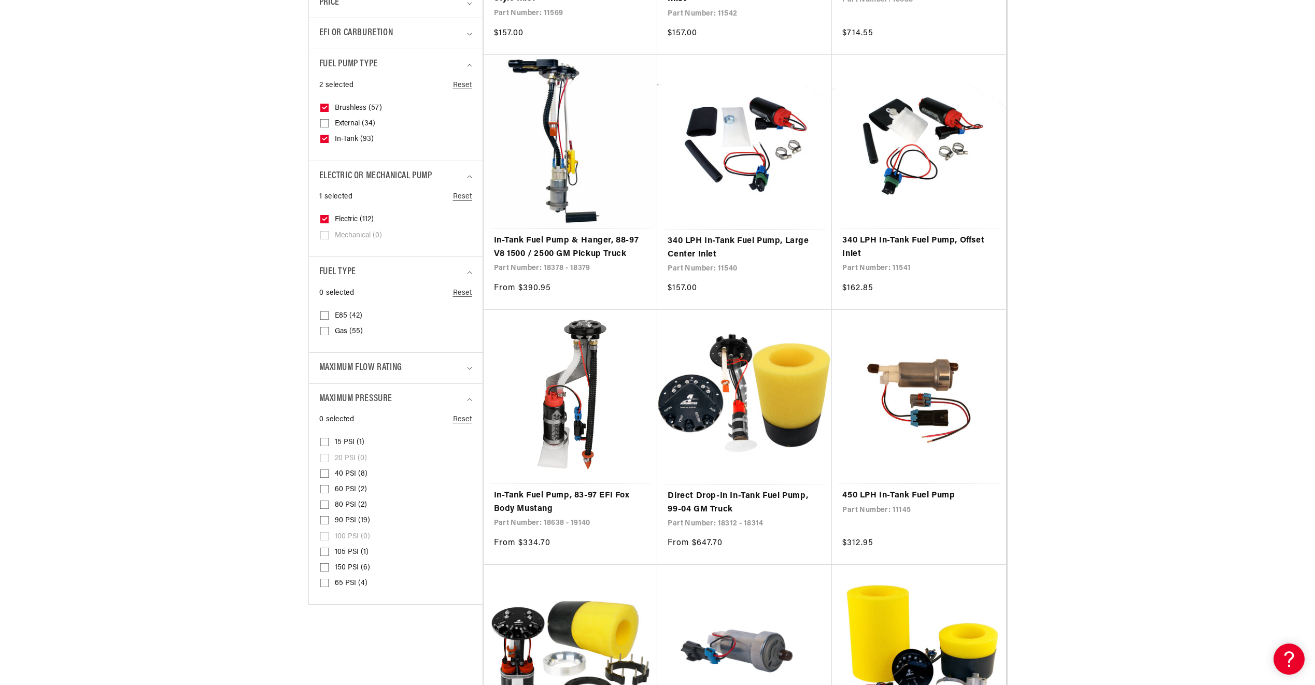
click at [329, 520] on input "90 PSI (19) 90 PSI (19 products)" at bounding box center [324, 522] width 8 height 8
checkbox input "true"
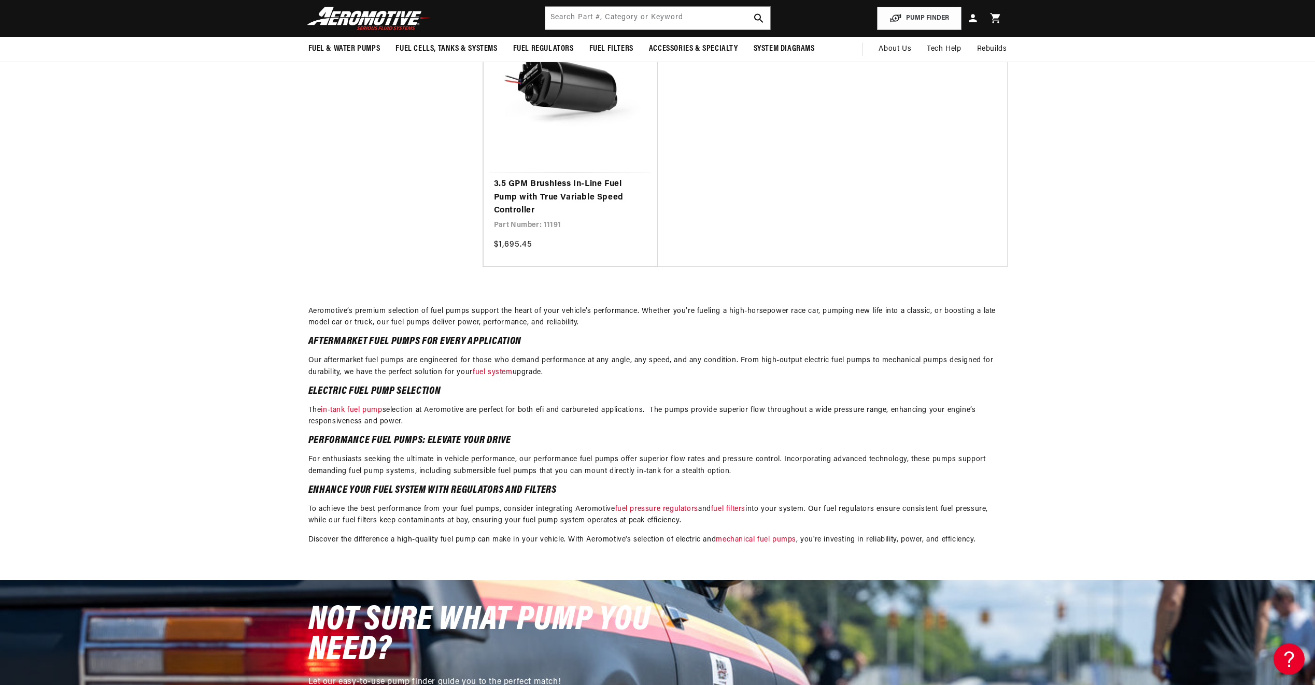
scroll to position [1866, 0]
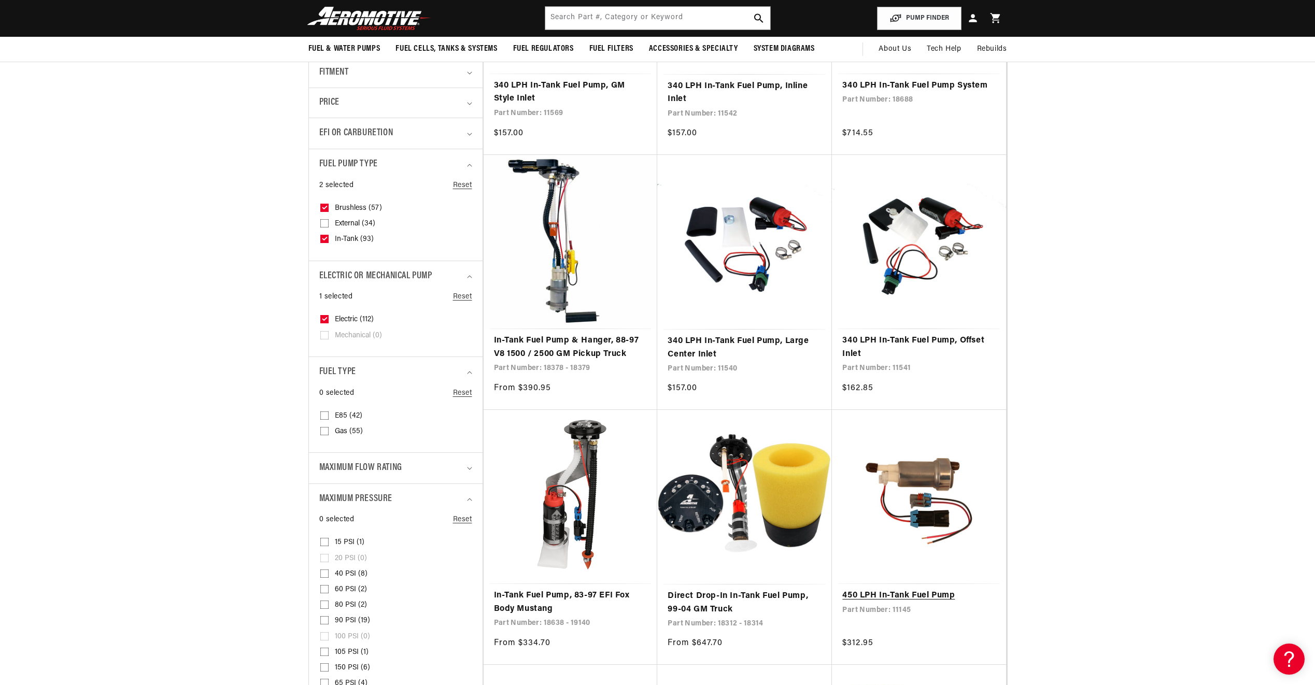
scroll to position [363, 0]
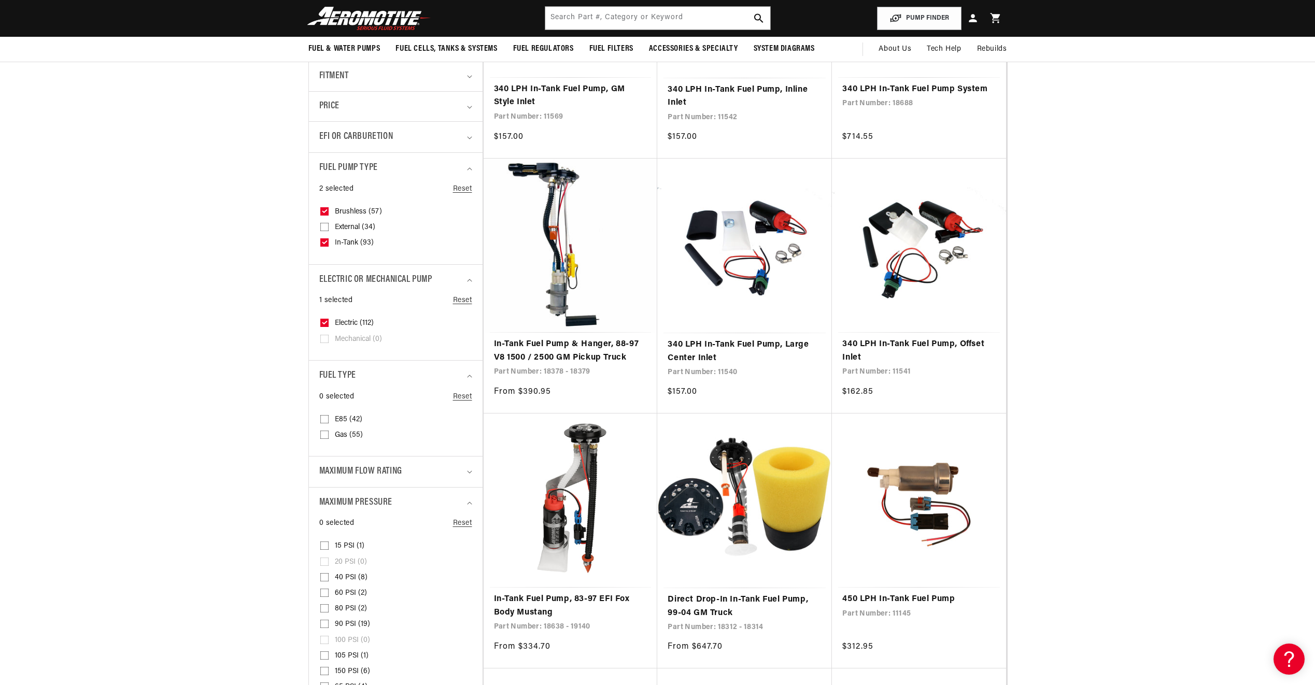
drag, startPoint x: 930, startPoint y: 487, endPoint x: 1122, endPoint y: 464, distance: 193.2
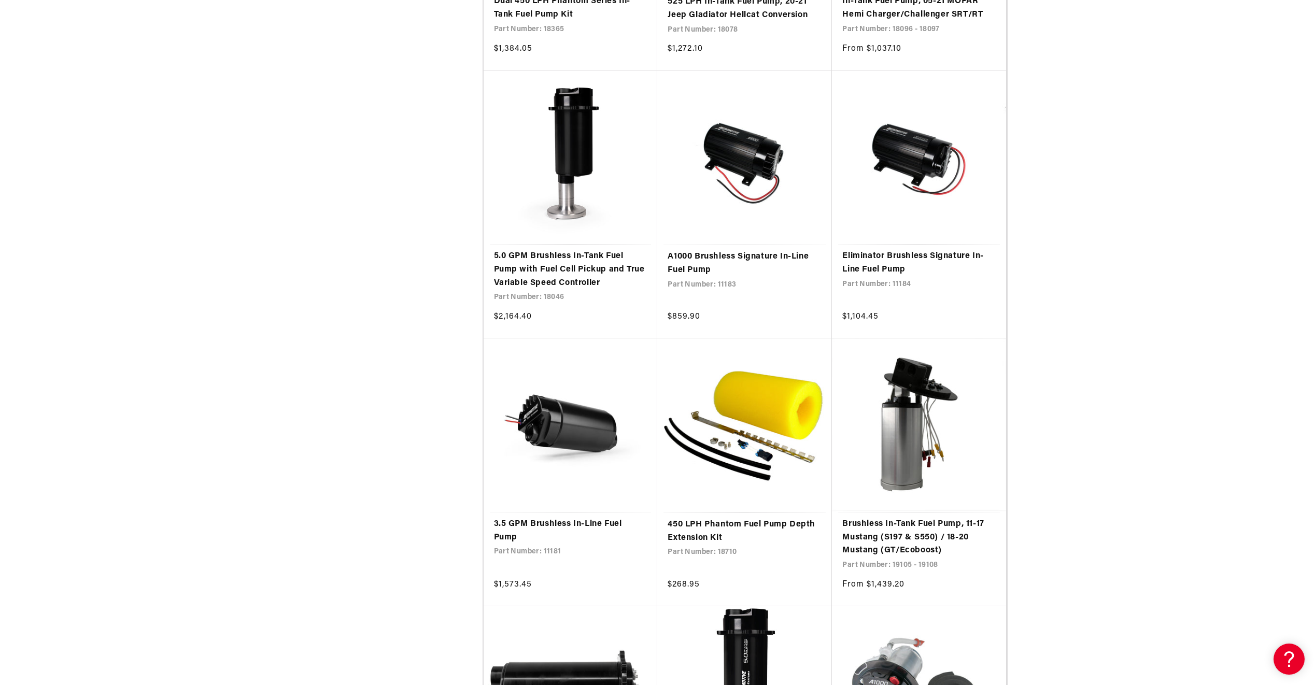
scroll to position [3629, 0]
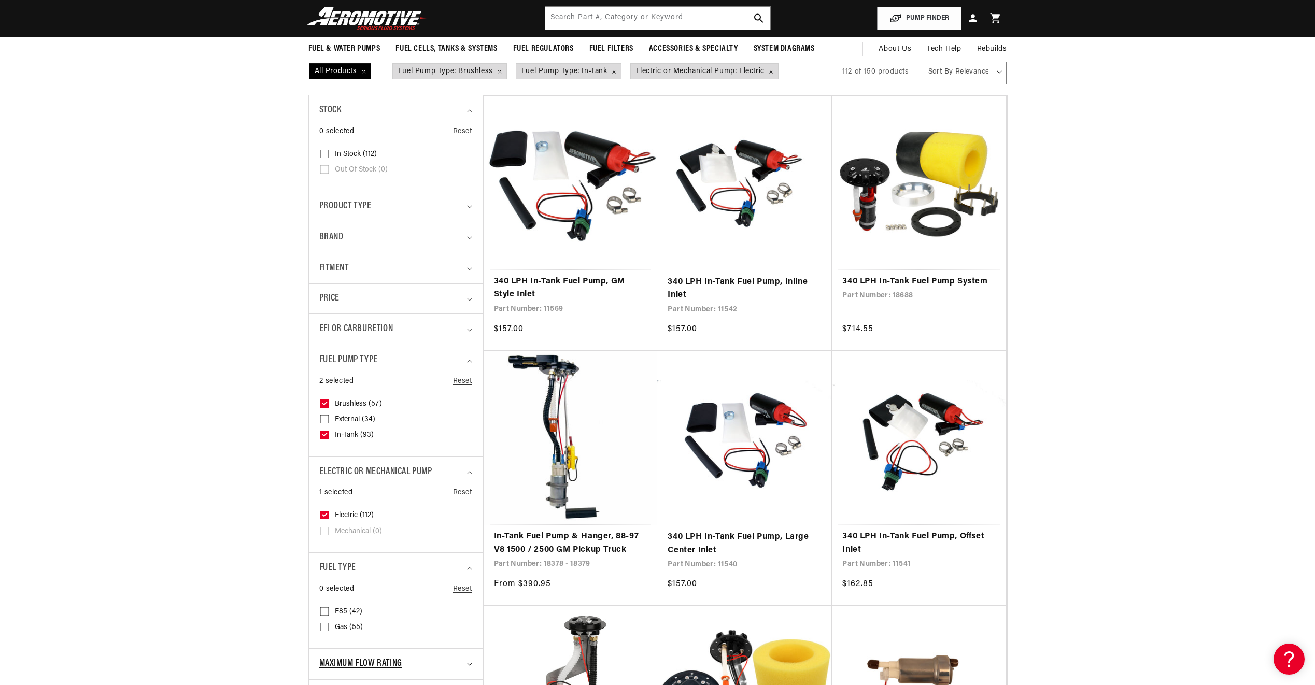
scroll to position [156, 0]
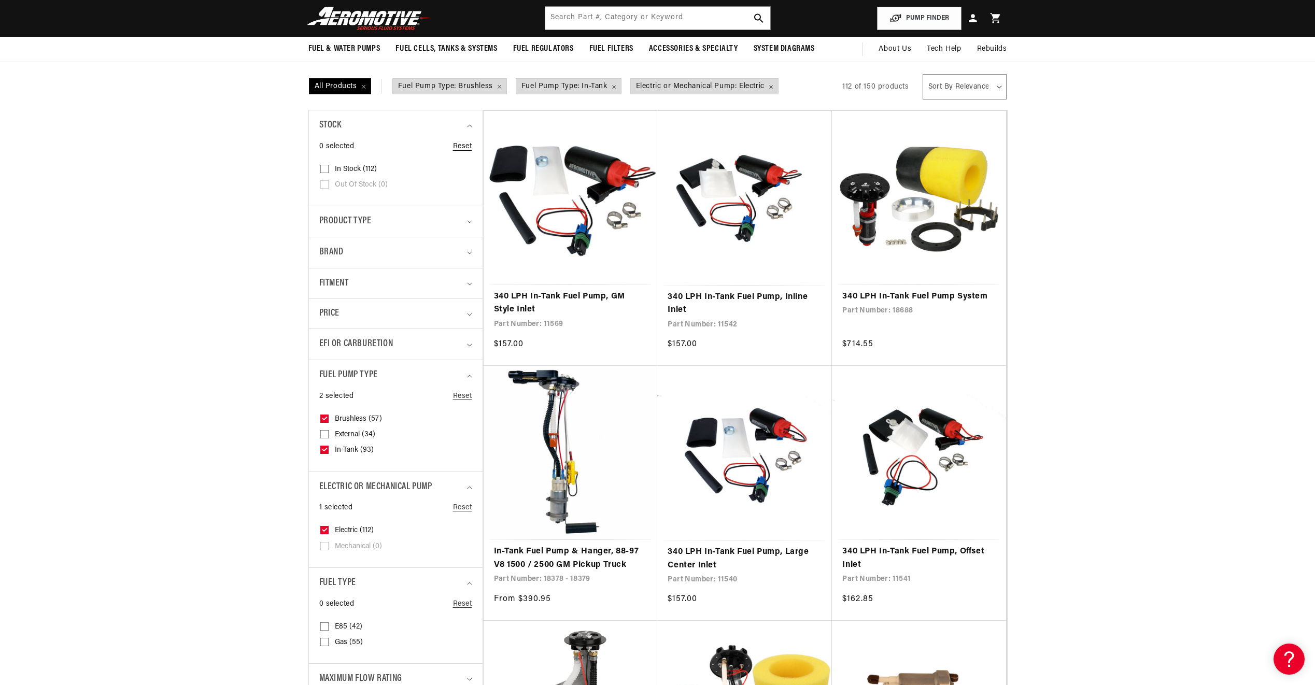
click at [458, 152] on link "Reset" at bounding box center [462, 146] width 19 height 11
click at [499, 86] on span "Fuel Pump Type: Brushless Remove filter" at bounding box center [450, 87] width 114 height 16
click at [499, 86] on facet-remove "Fuel Pump Type: In-Tank Remove filter" at bounding box center [449, 82] width 115 height 23
click at [493, 89] on span "Fuel Pump Type: In-Tank Remove filter" at bounding box center [445, 87] width 105 height 16
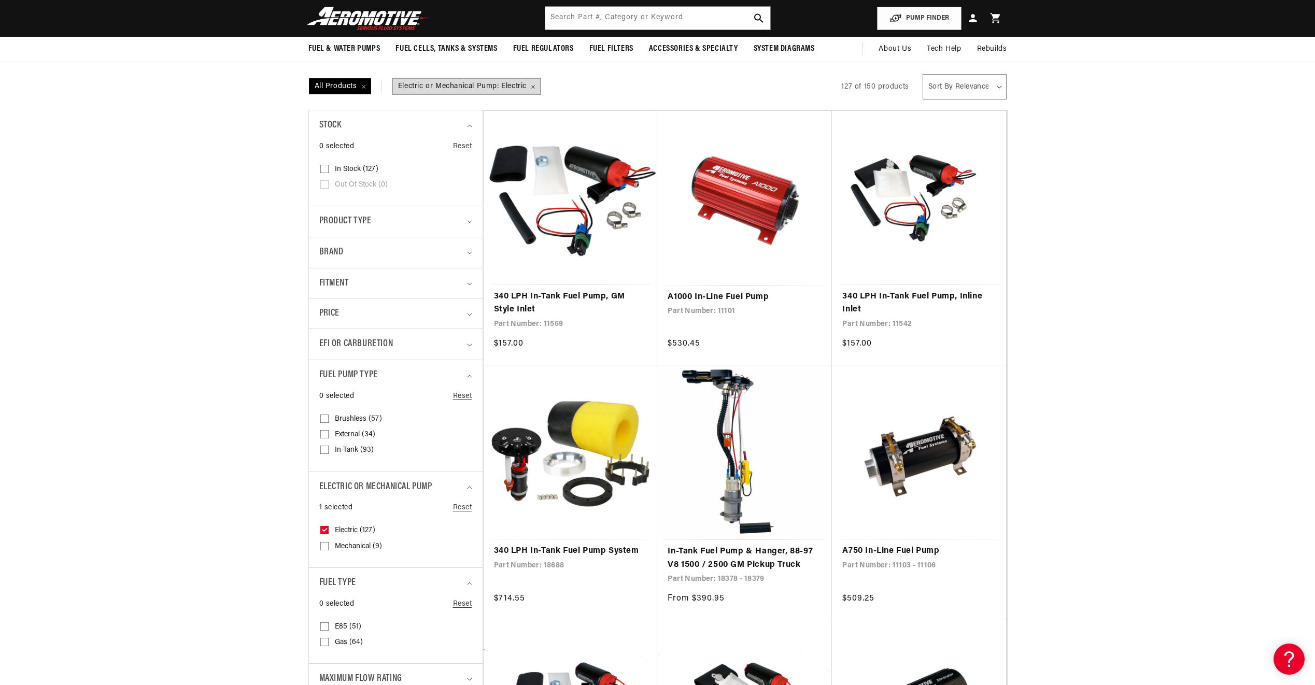
click at [533, 86] on span "Electric or Mechanical Pump: Electric Remove filter" at bounding box center [466, 87] width 147 height 16
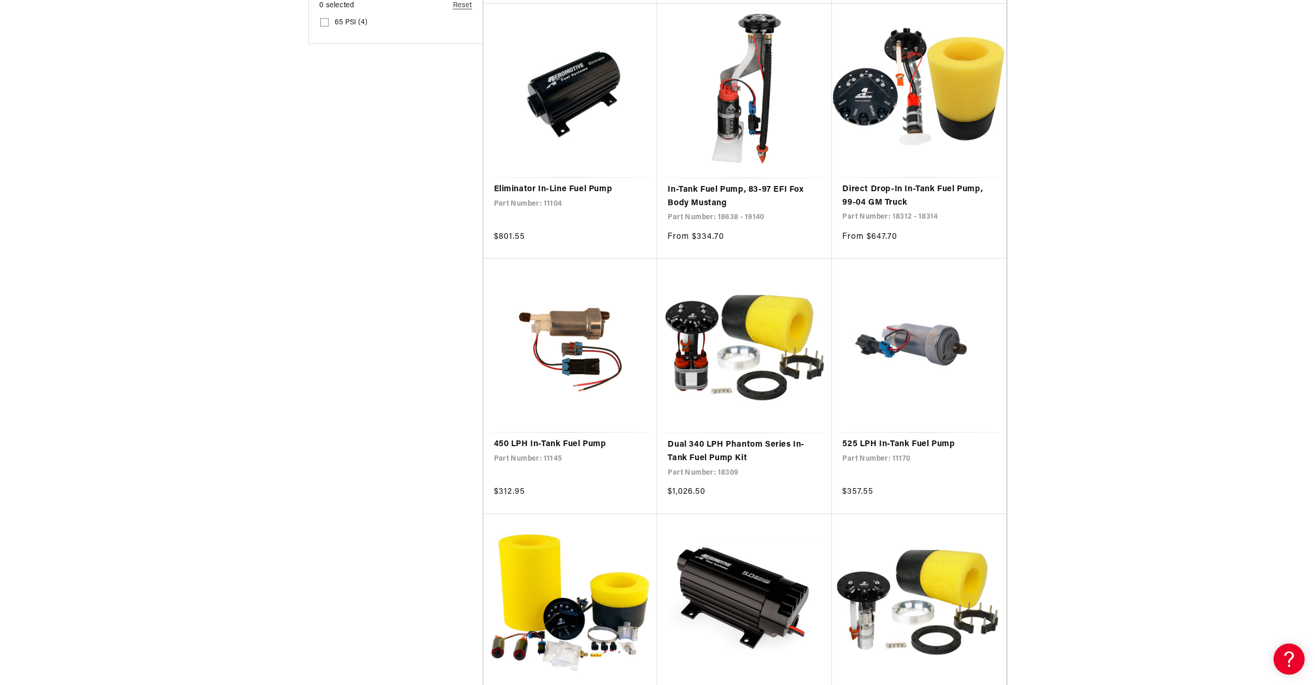
scroll to position [1089, 0]
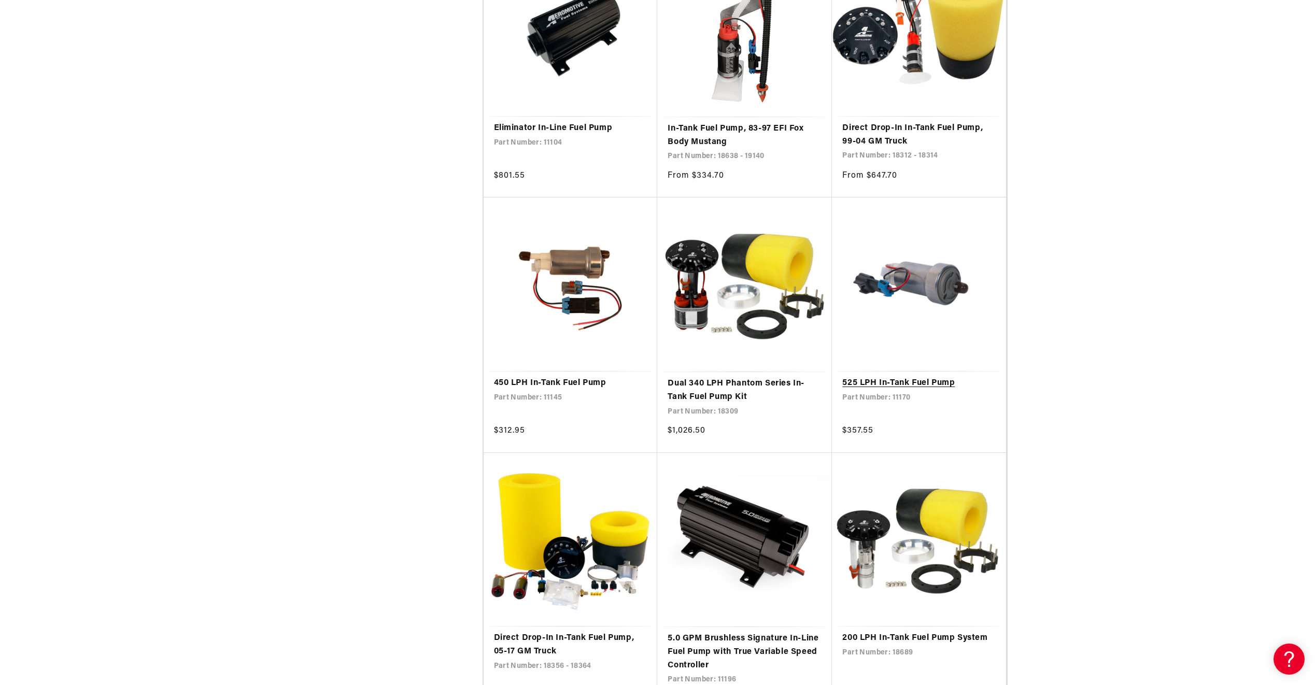
click at [939, 377] on link "525 LPH In-Tank Fuel Pump" at bounding box center [918, 383] width 153 height 13
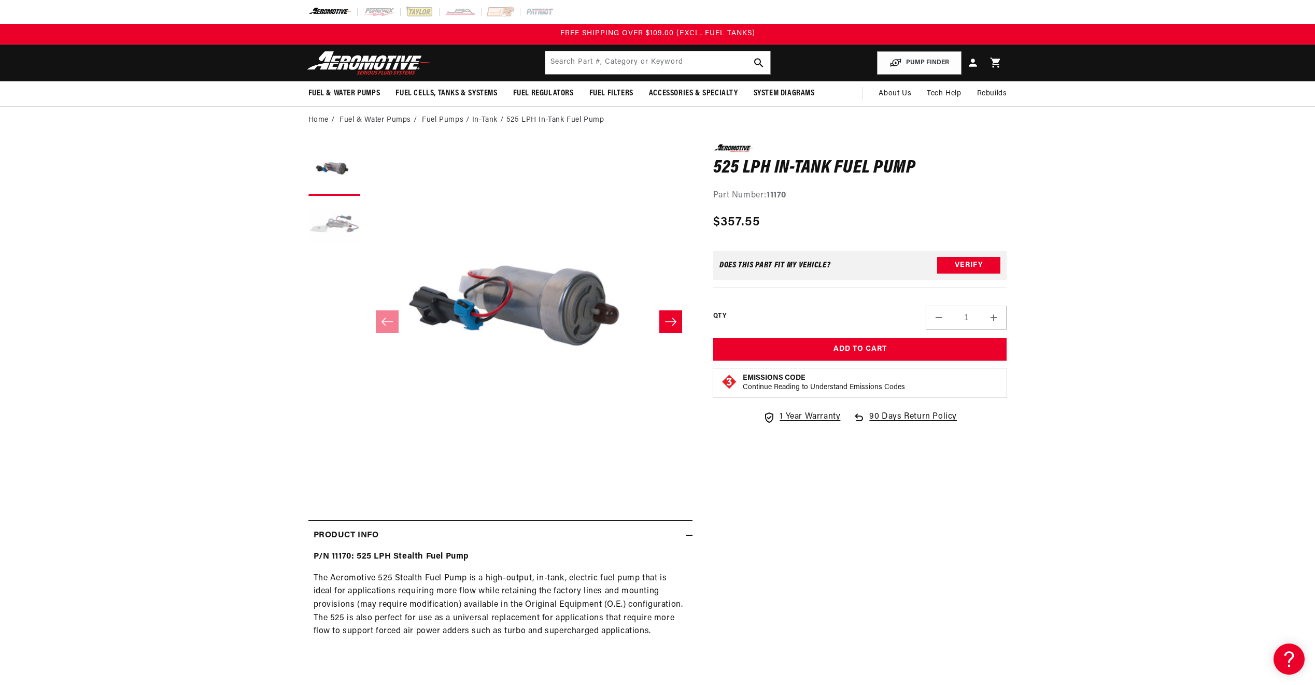
click at [344, 223] on button "Load image 2 in gallery view" at bounding box center [334, 227] width 52 height 52
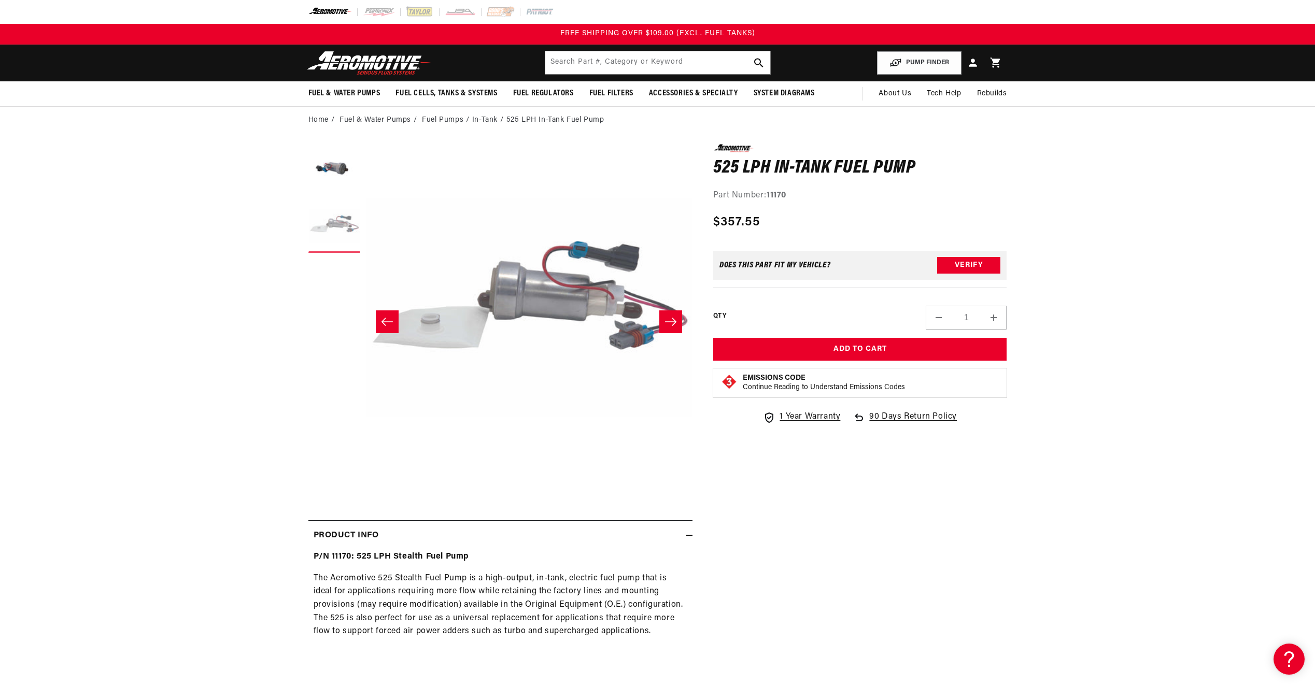
scroll to position [0, 327]
click at [365, 472] on button "Open media 2 in modal" at bounding box center [365, 472] width 0 height 0
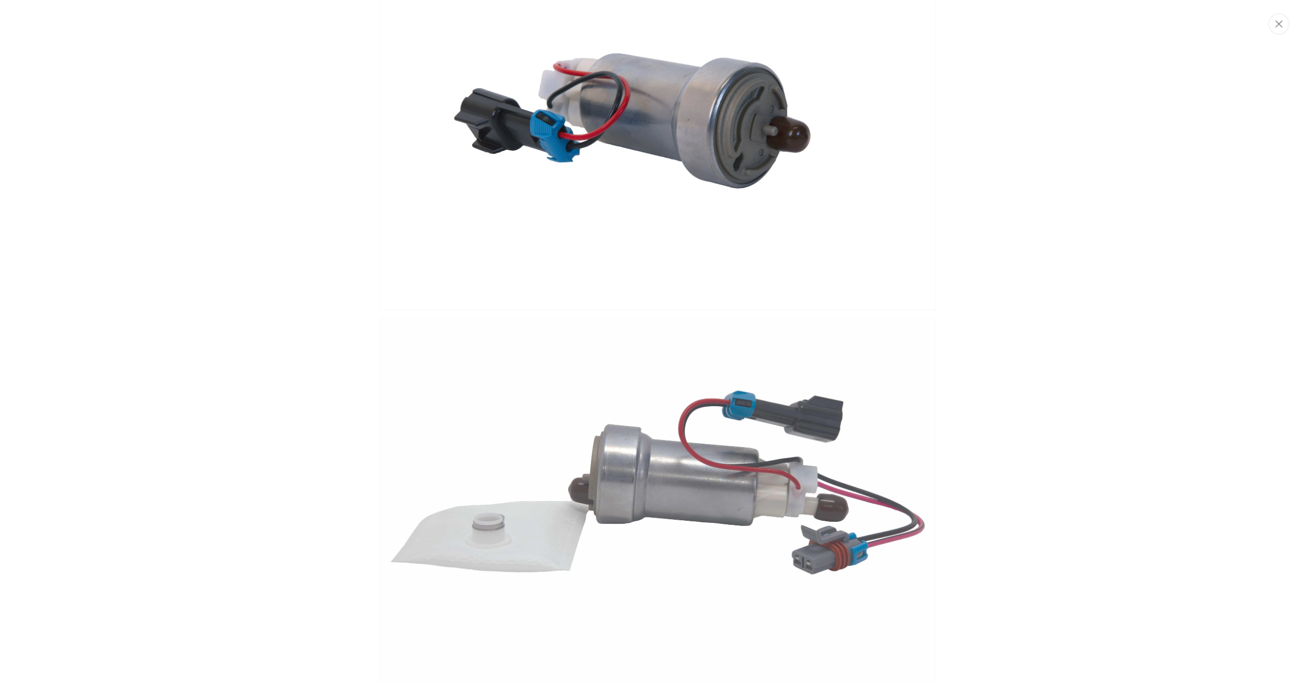
scroll to position [88, 0]
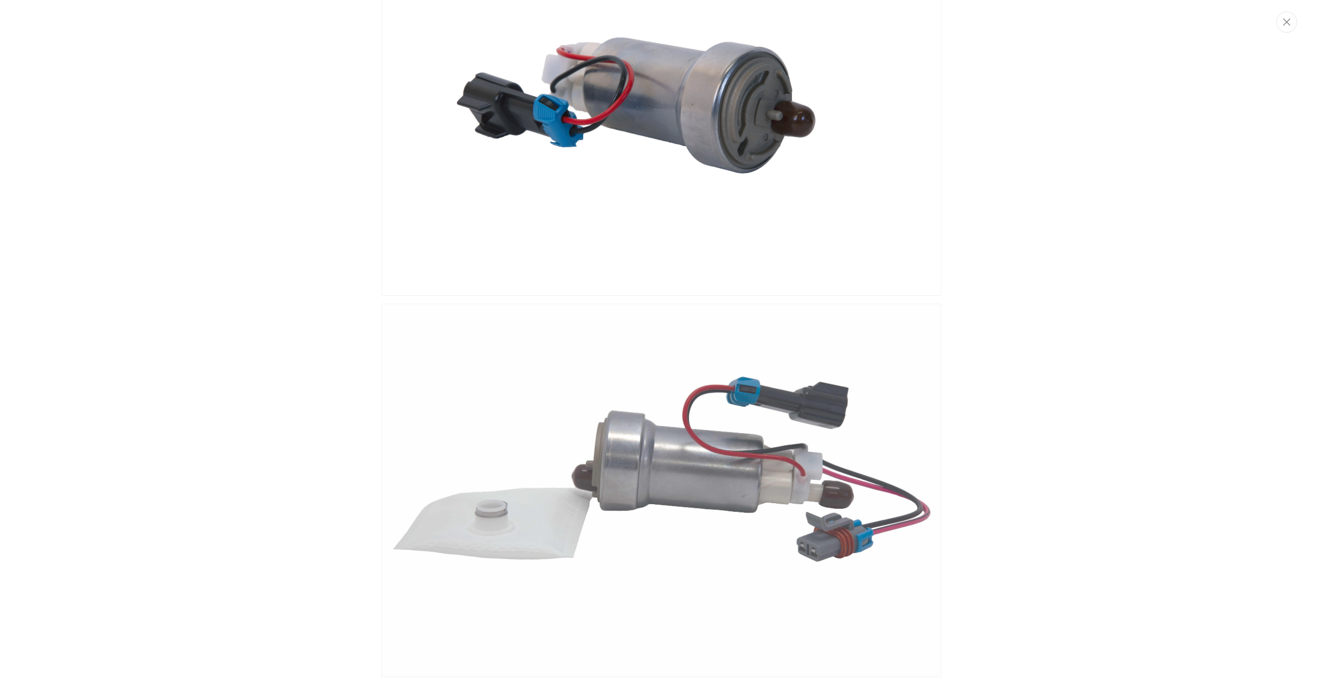
click at [1219, 290] on div "Media gallery" at bounding box center [661, 342] width 1323 height 685
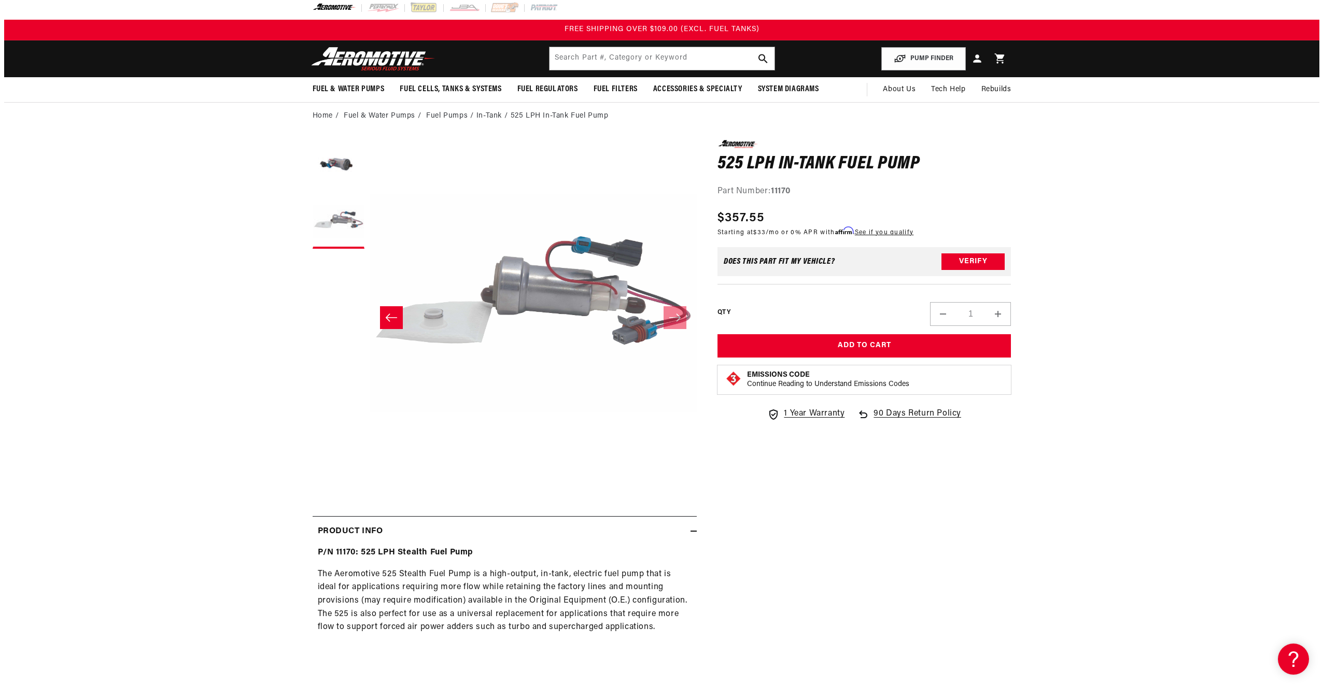
scroll to position [0, 0]
